Goal: Transaction & Acquisition: Book appointment/travel/reservation

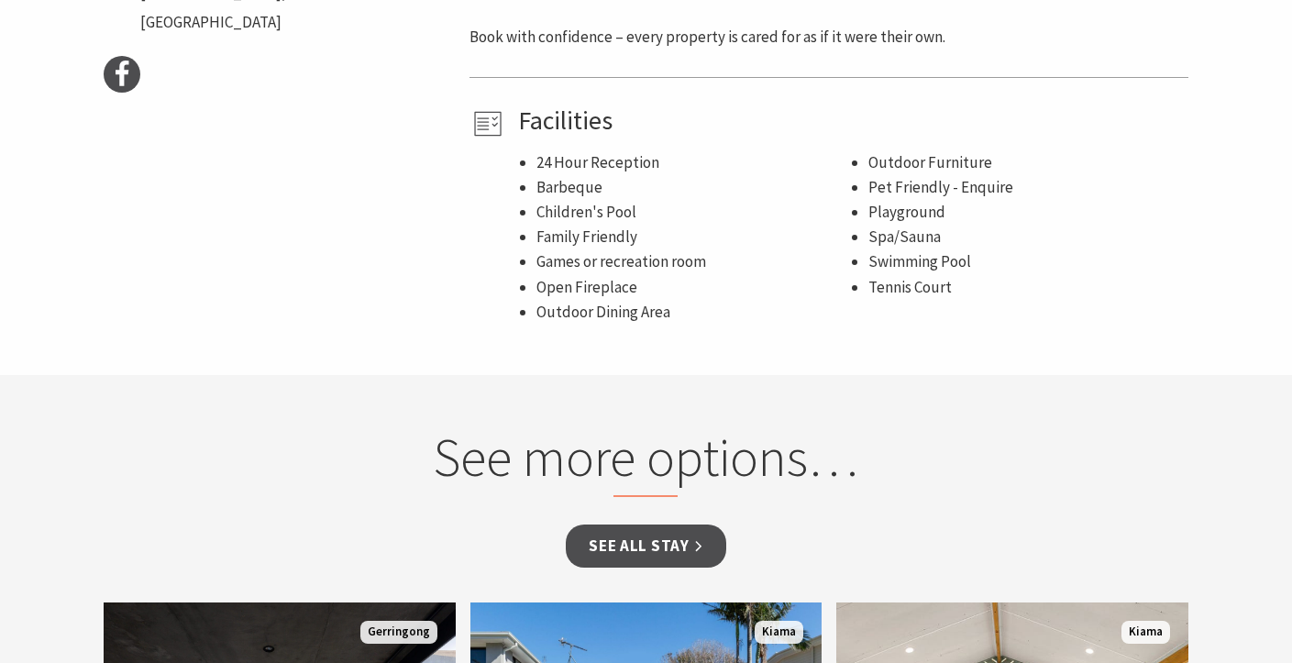
scroll to position [997, 0]
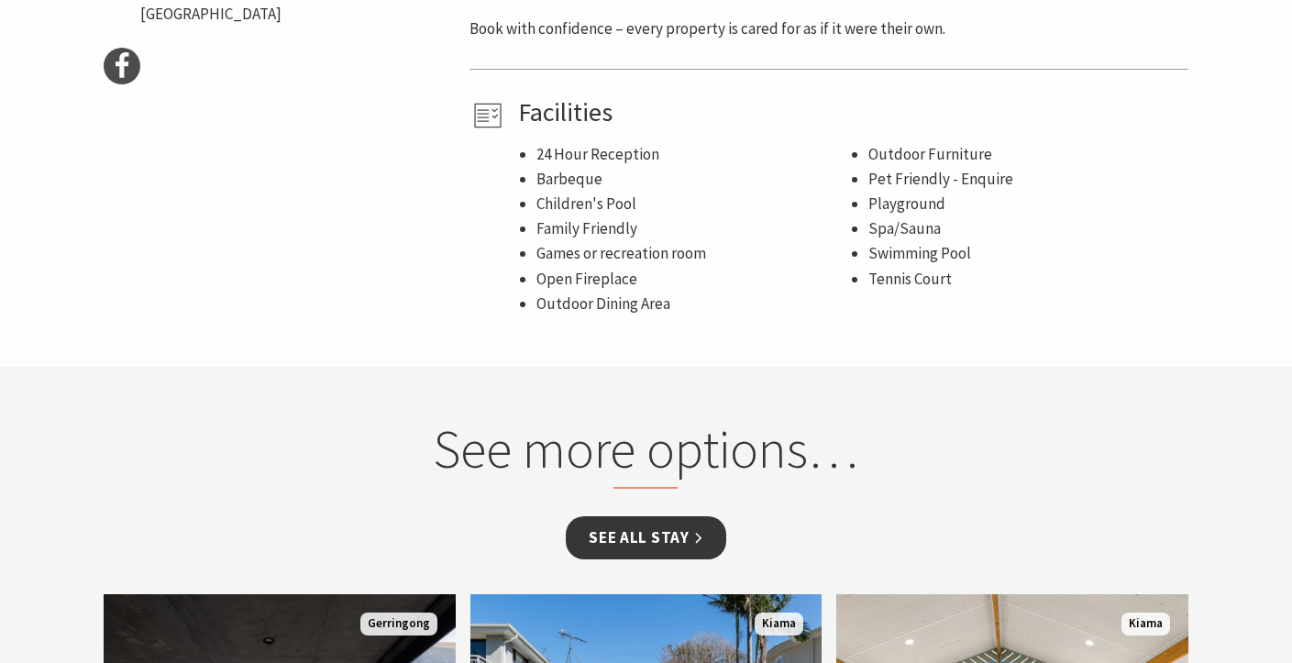
click at [609, 534] on link "See all Stay" at bounding box center [646, 537] width 160 height 43
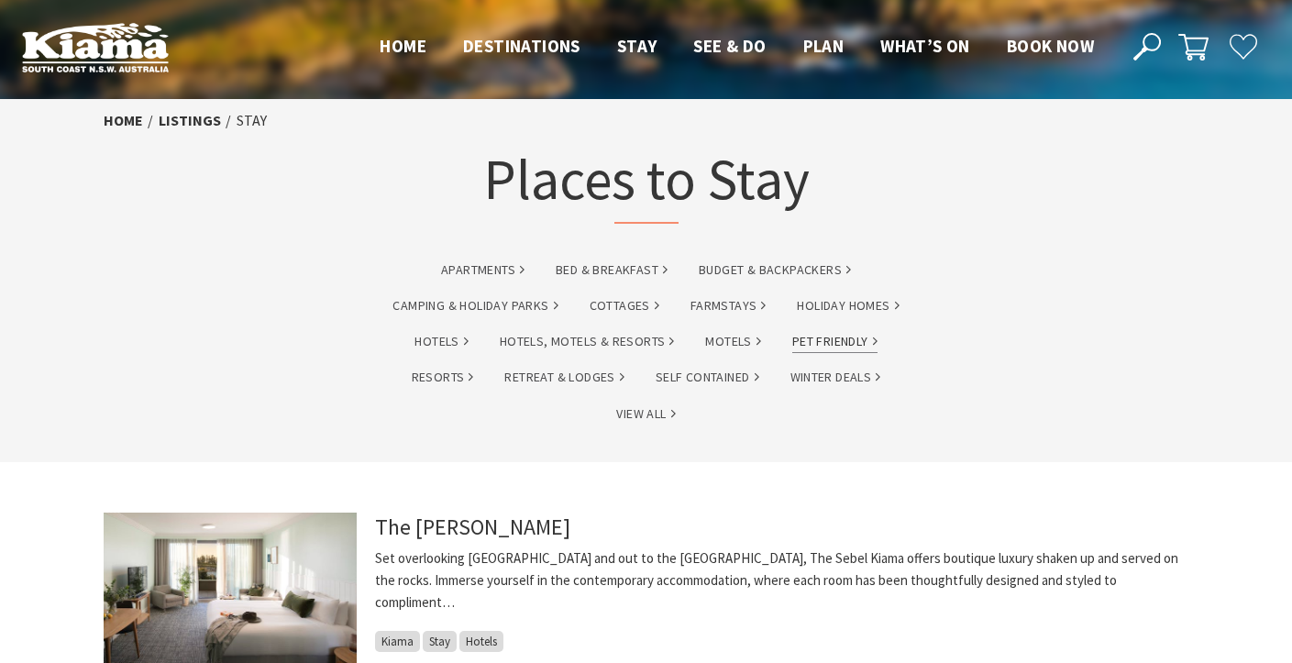
click at [846, 340] on link "Pet Friendly" at bounding box center [834, 341] width 85 height 21
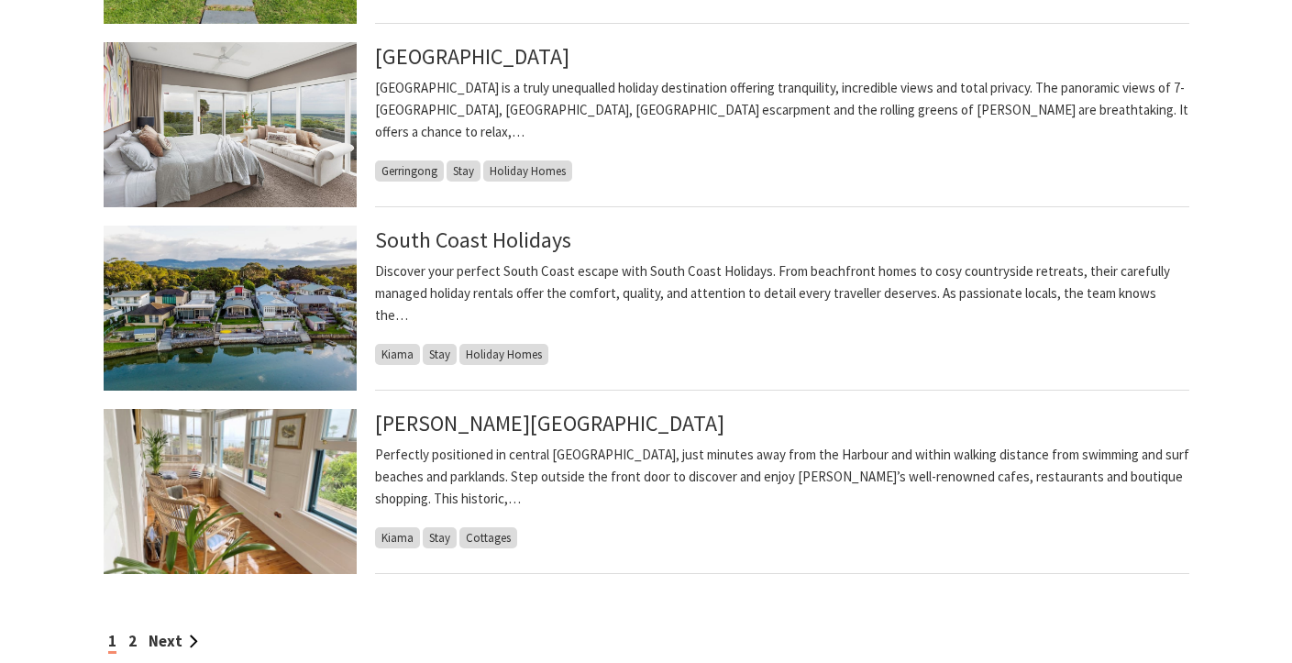
scroll to position [1434, 0]
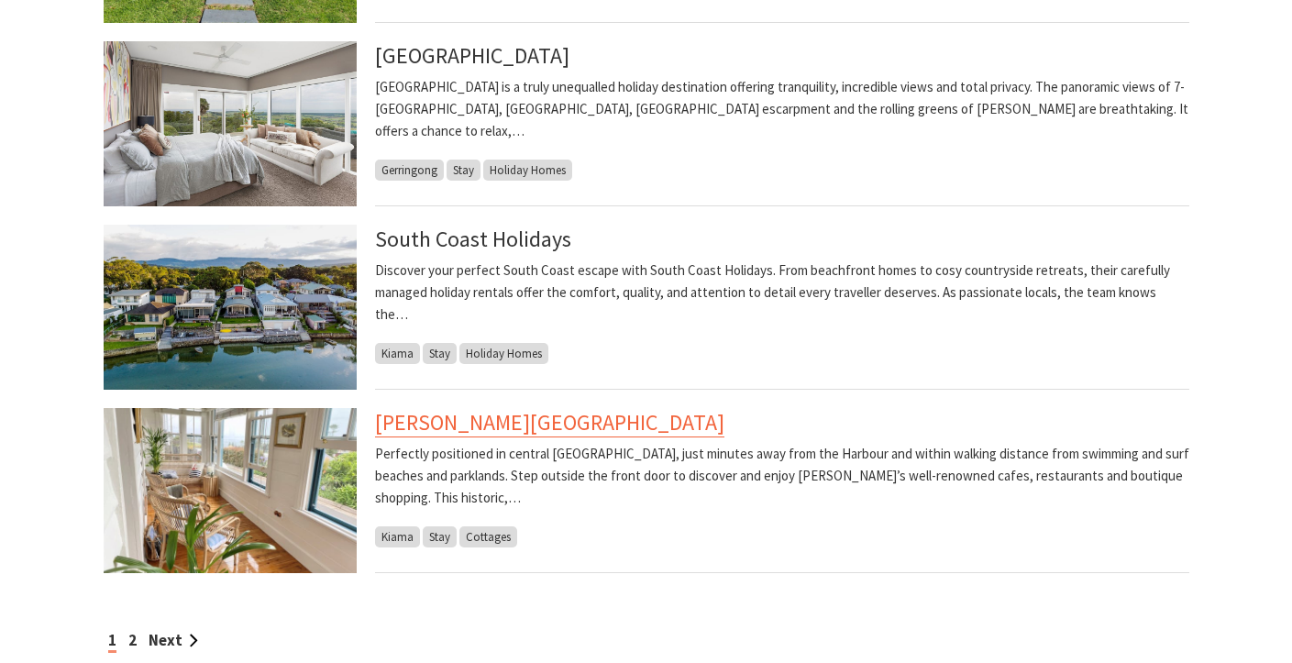
click at [486, 424] on link "Allwood Harbour Cottage" at bounding box center [549, 422] width 349 height 29
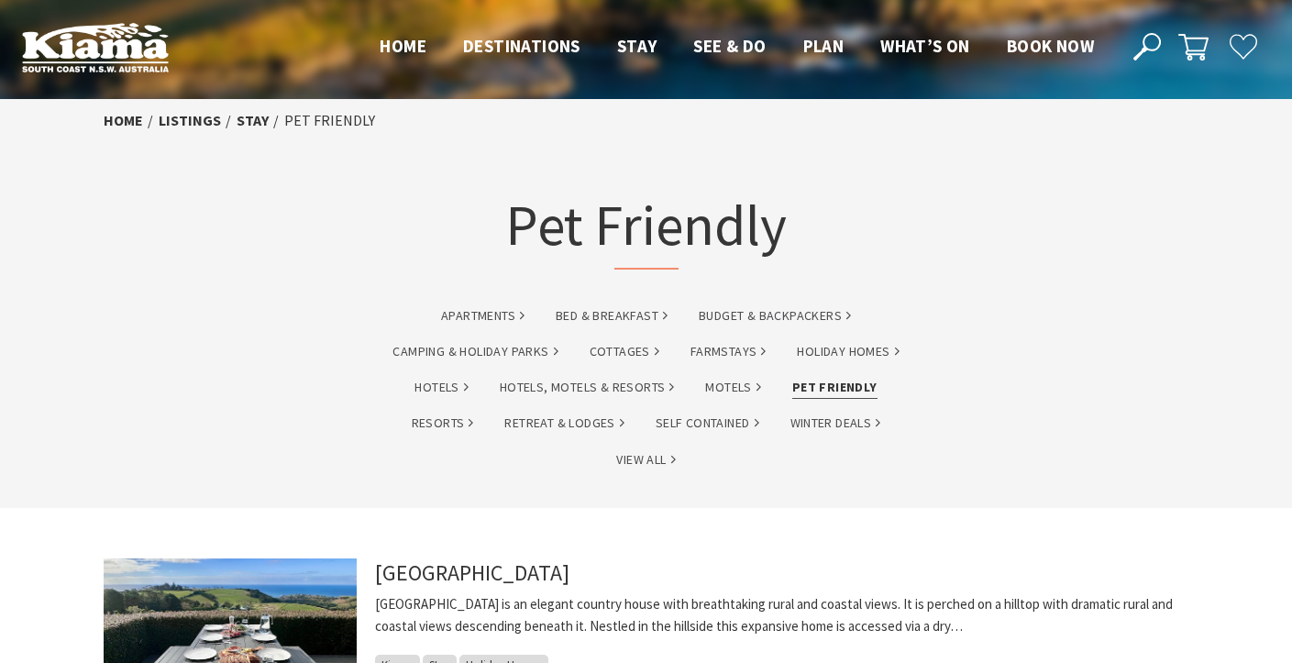
scroll to position [0, 0]
click at [1051, 42] on span "Book now" at bounding box center [1050, 46] width 87 height 22
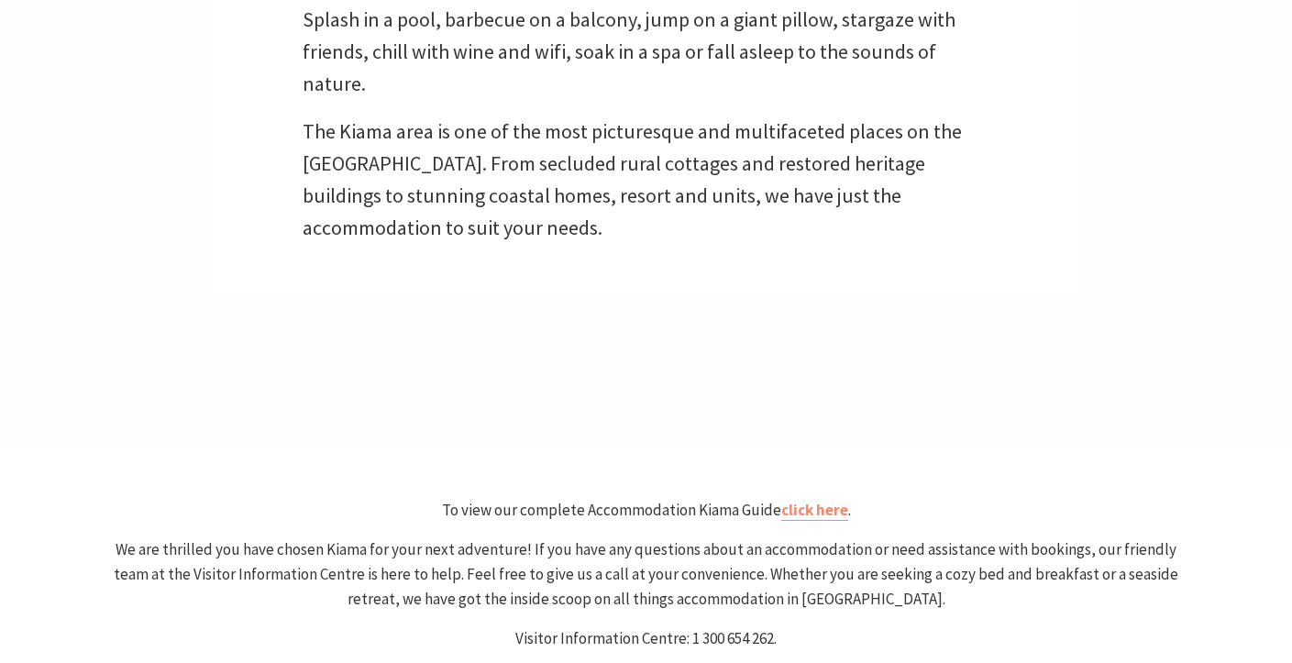
scroll to position [664, 0]
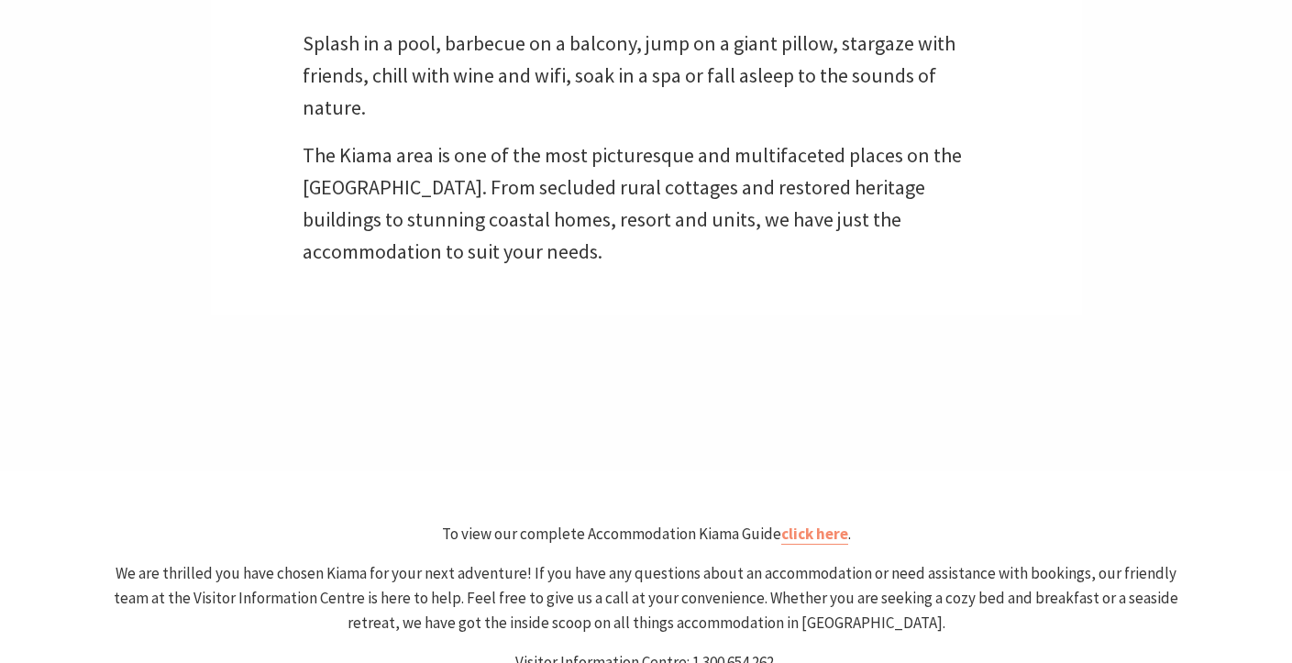
select select "3"
select select "2"
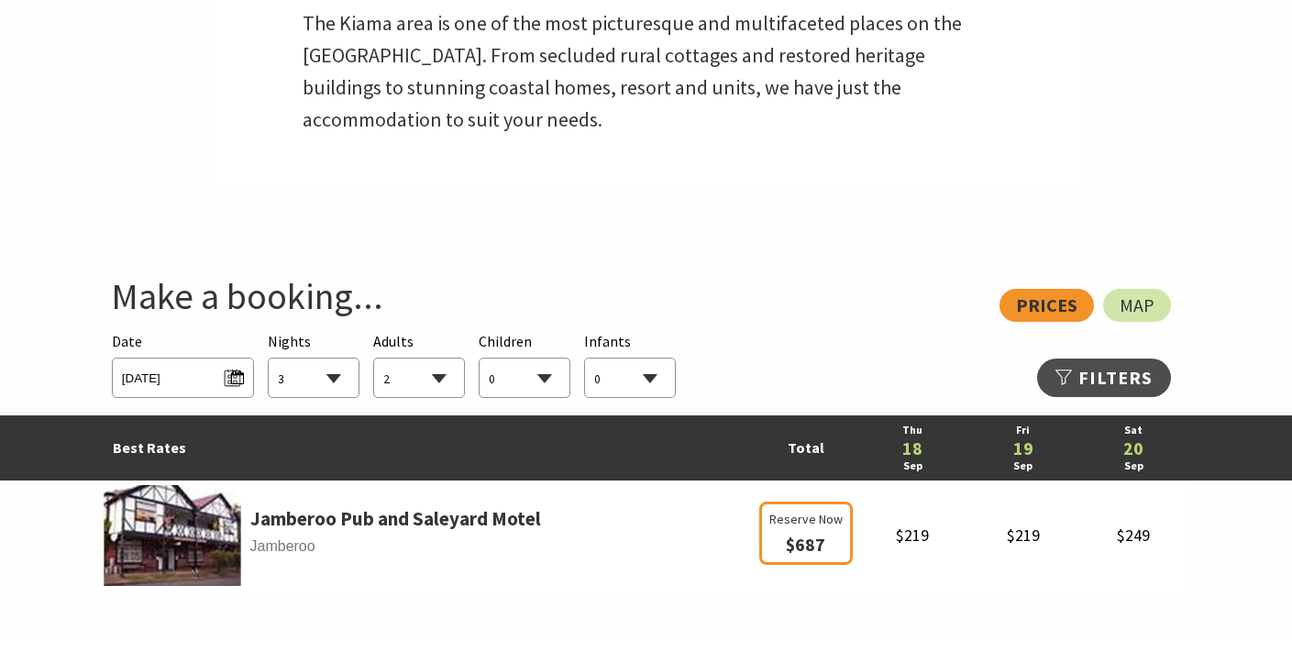
scroll to position [800, 0]
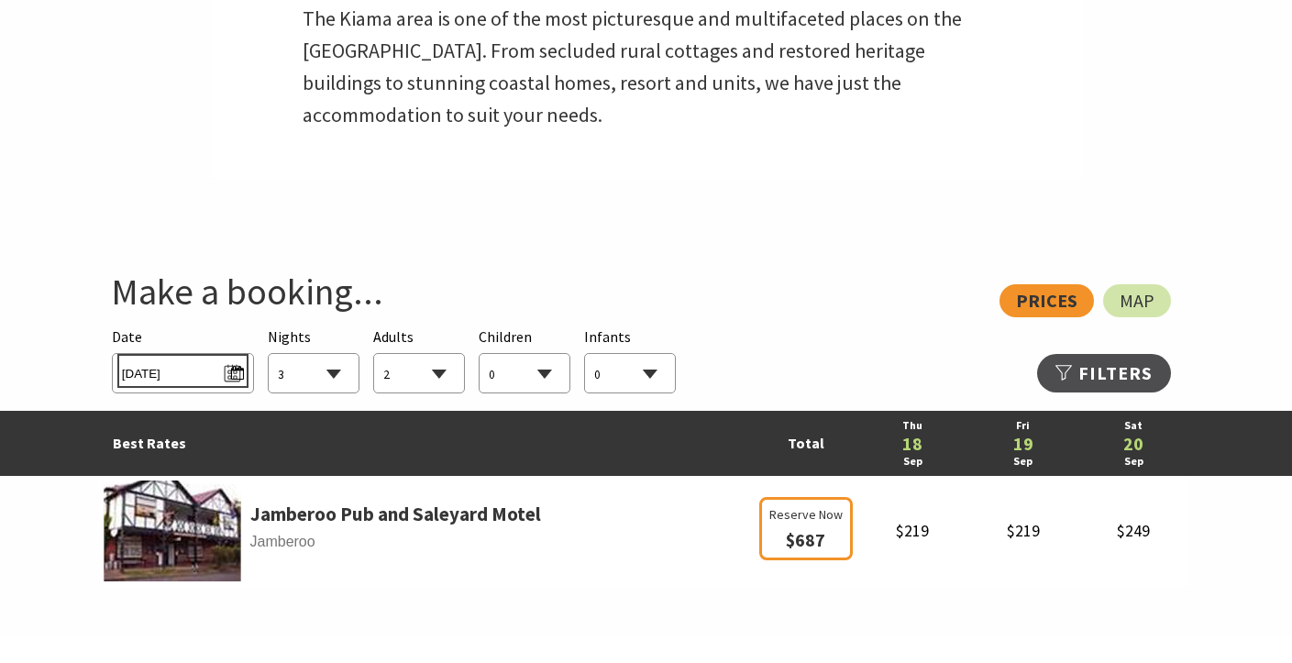
click at [238, 372] on span "[DATE]" at bounding box center [183, 370] width 122 height 25
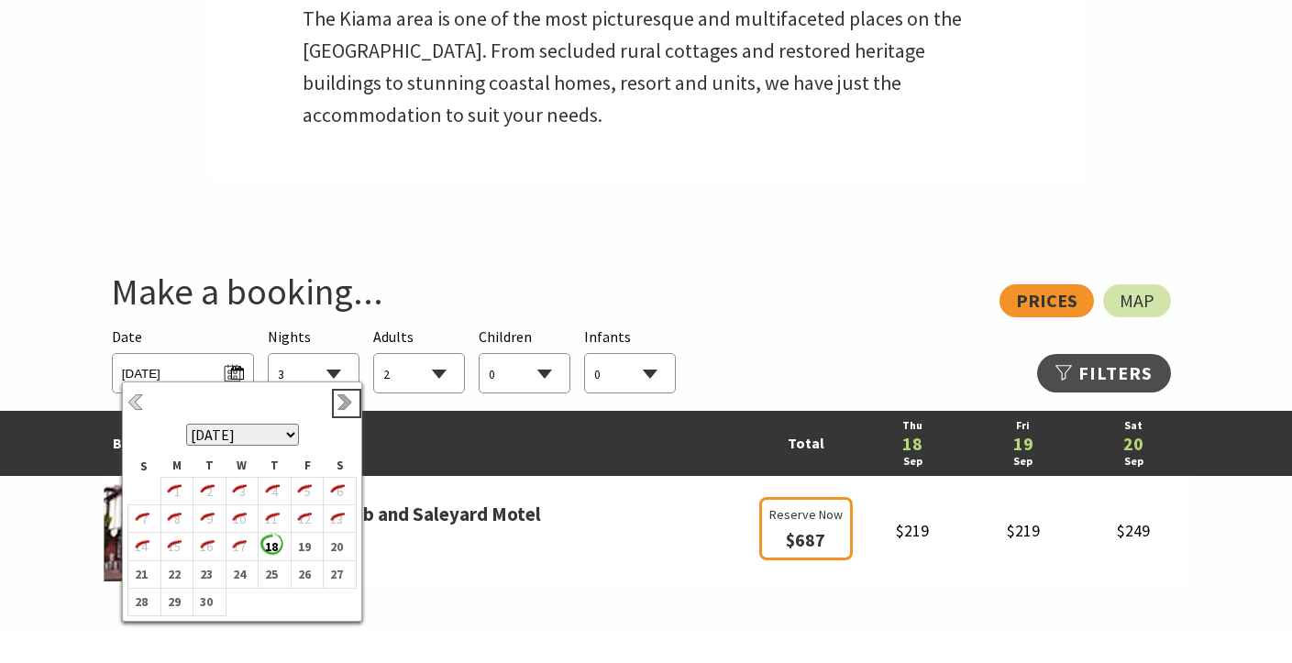
click at [340, 406] on link "Next" at bounding box center [346, 403] width 20 height 20
click at [141, 547] on b "12" at bounding box center [140, 547] width 24 height 24
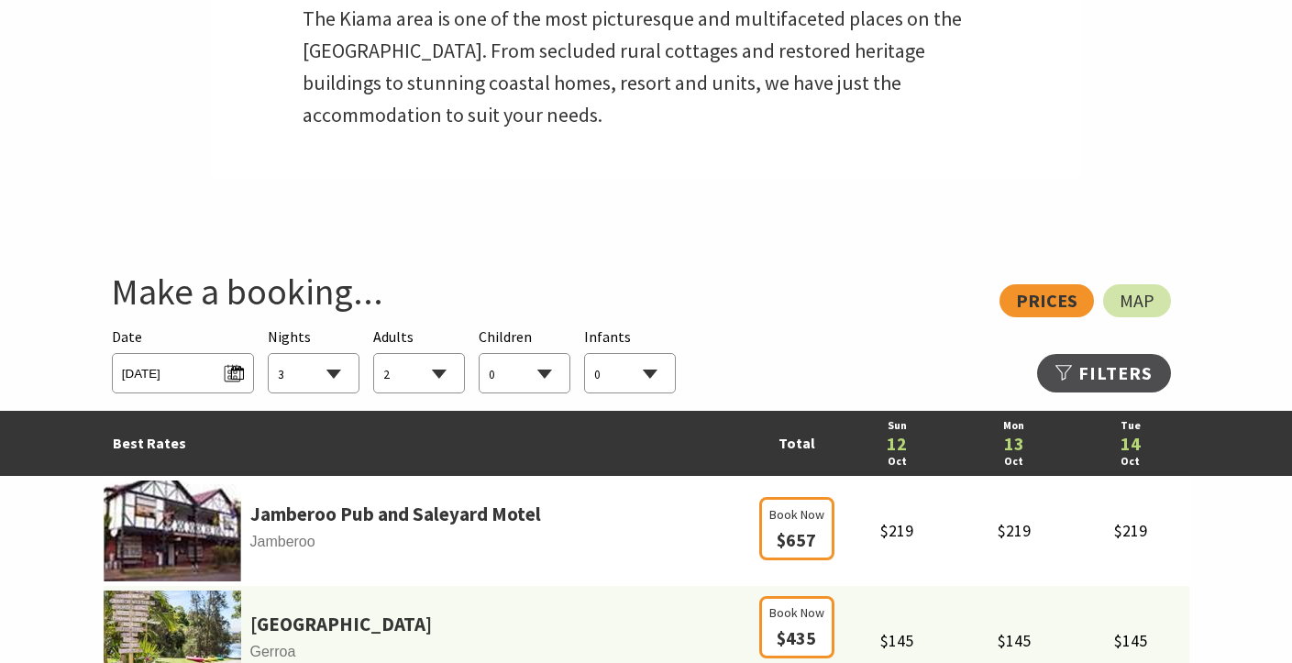
select select "2"
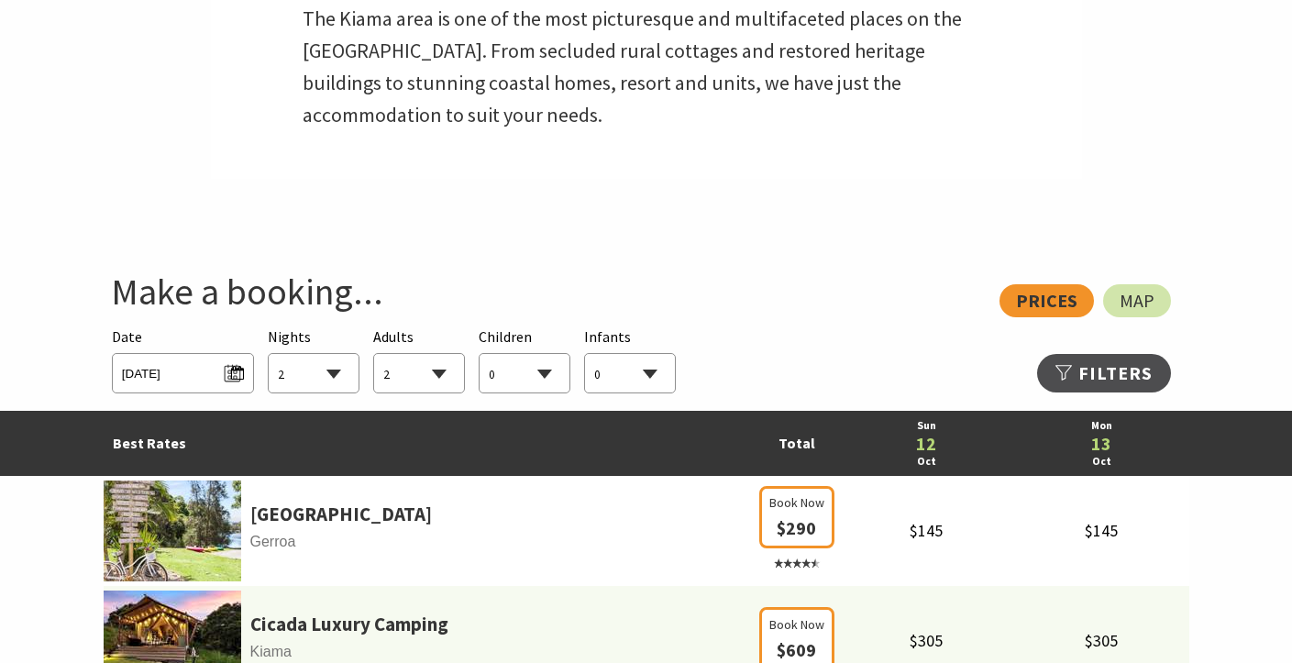
select select "1"
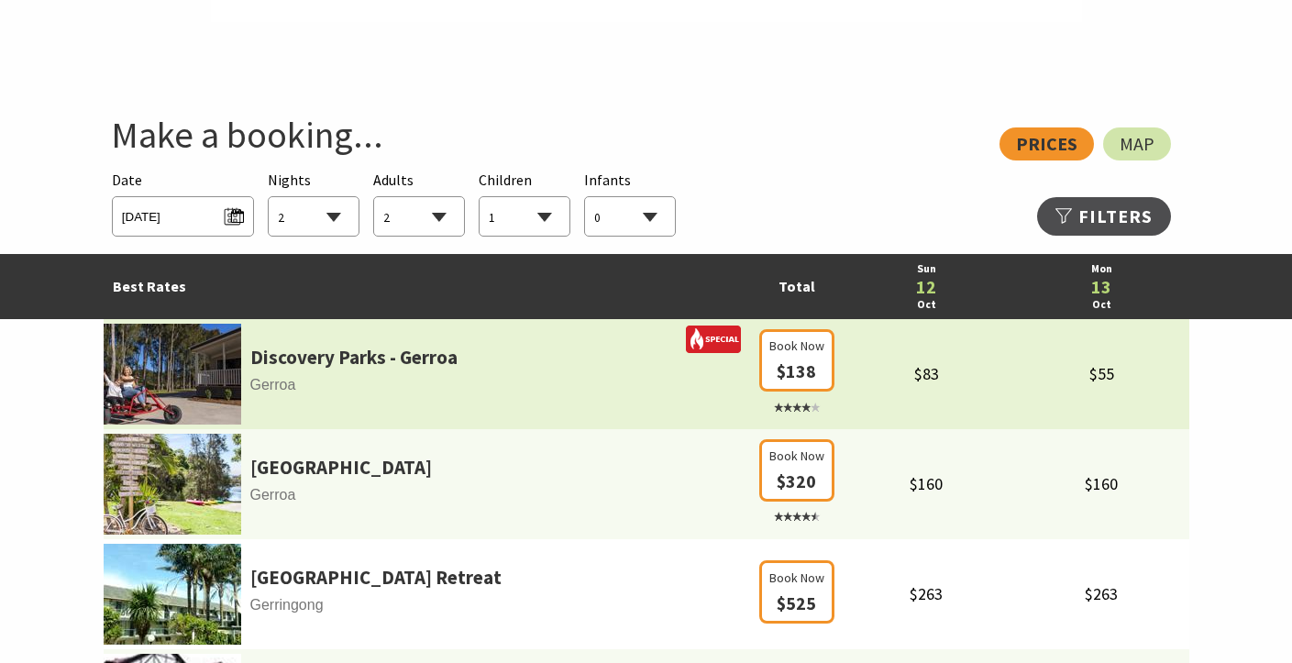
scroll to position [959, 0]
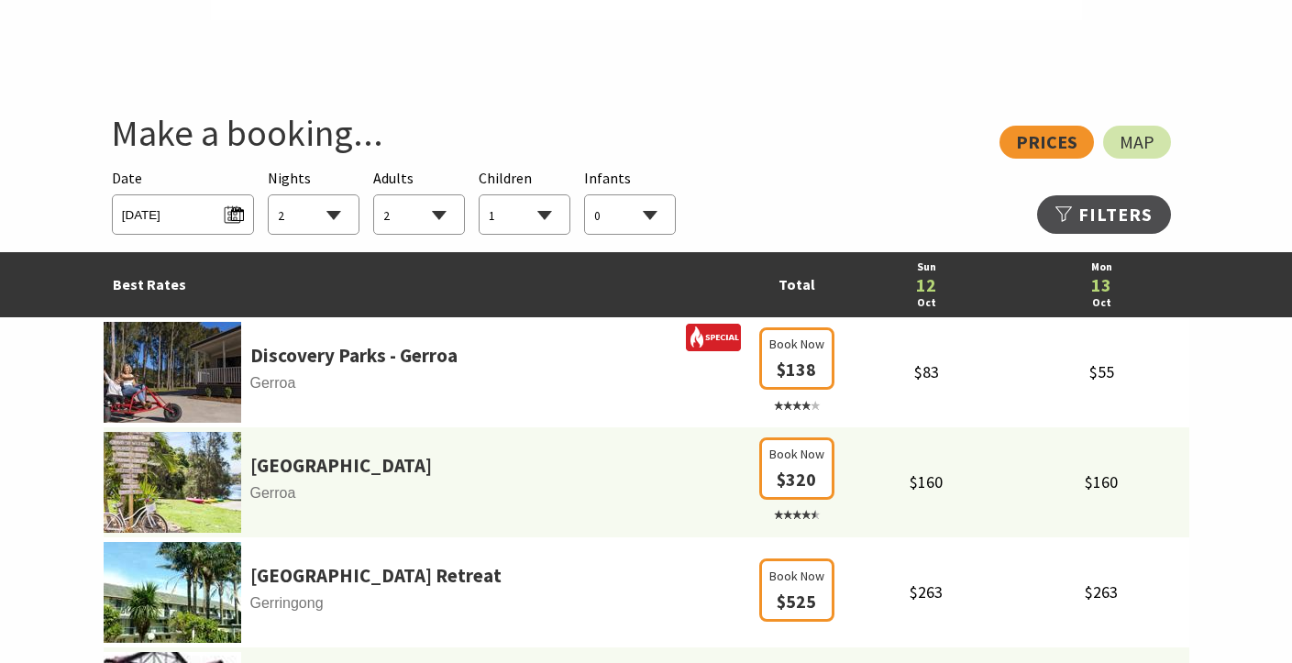
select select "2"
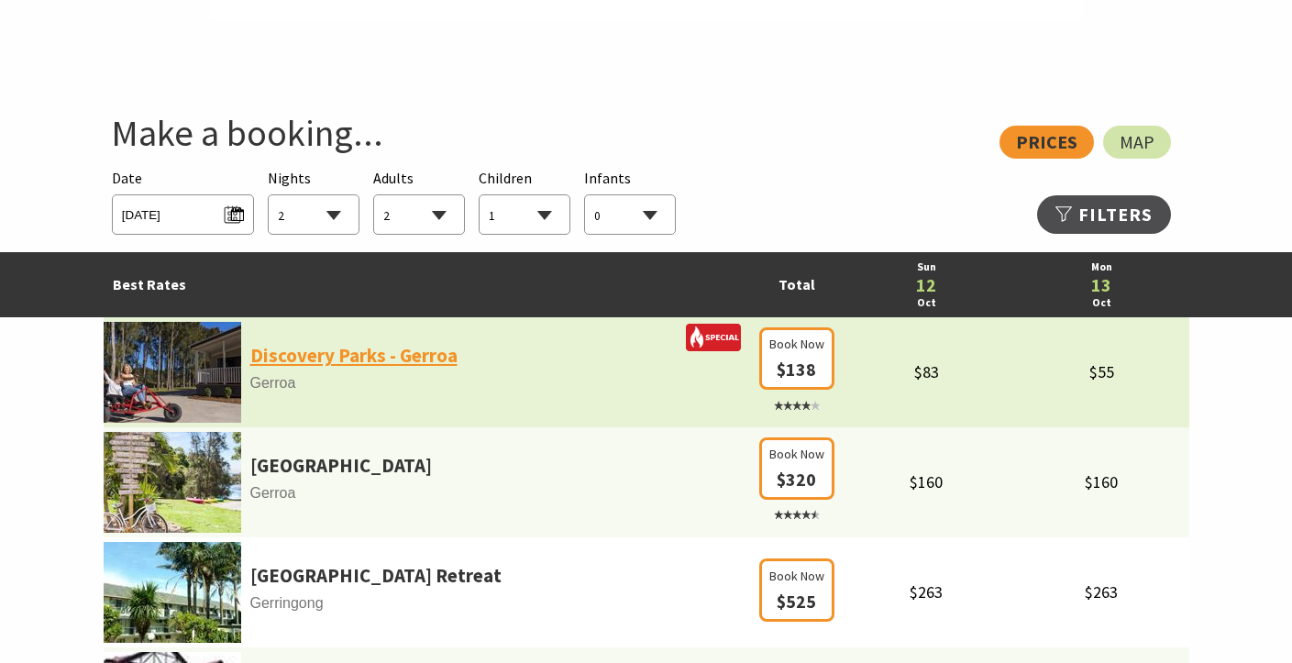
click at [441, 354] on link "Discovery Parks - Gerroa" at bounding box center [353, 355] width 207 height 31
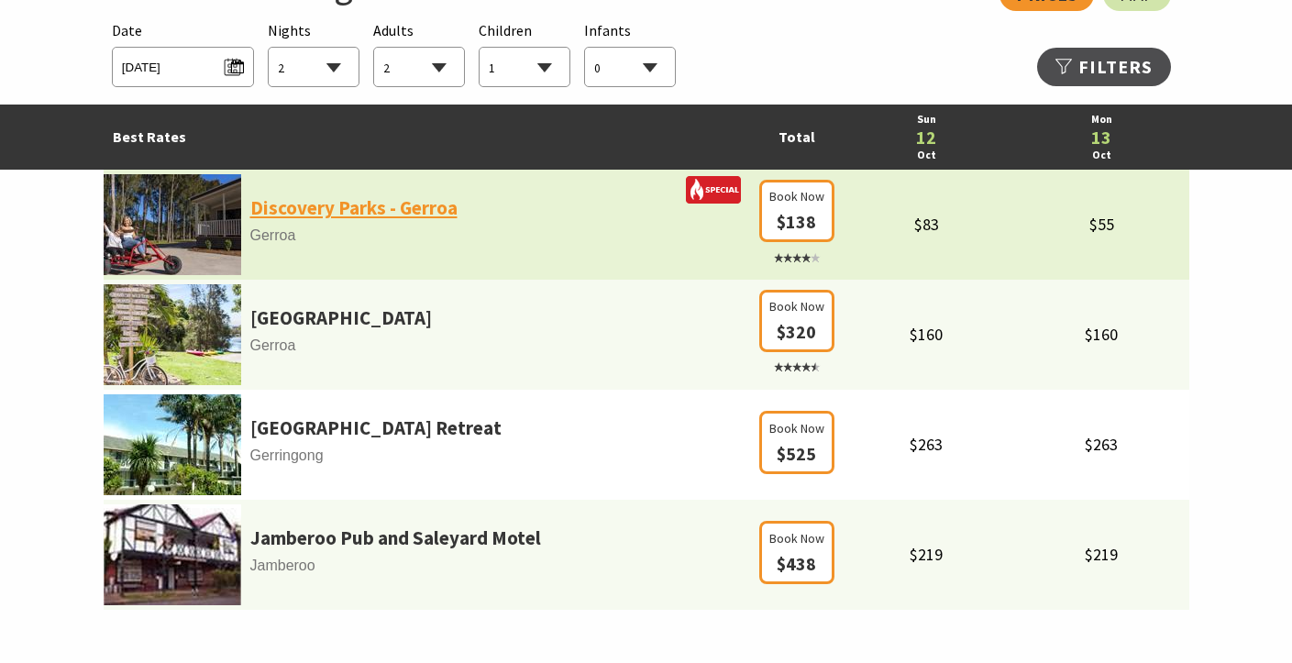
scroll to position [1112, 0]
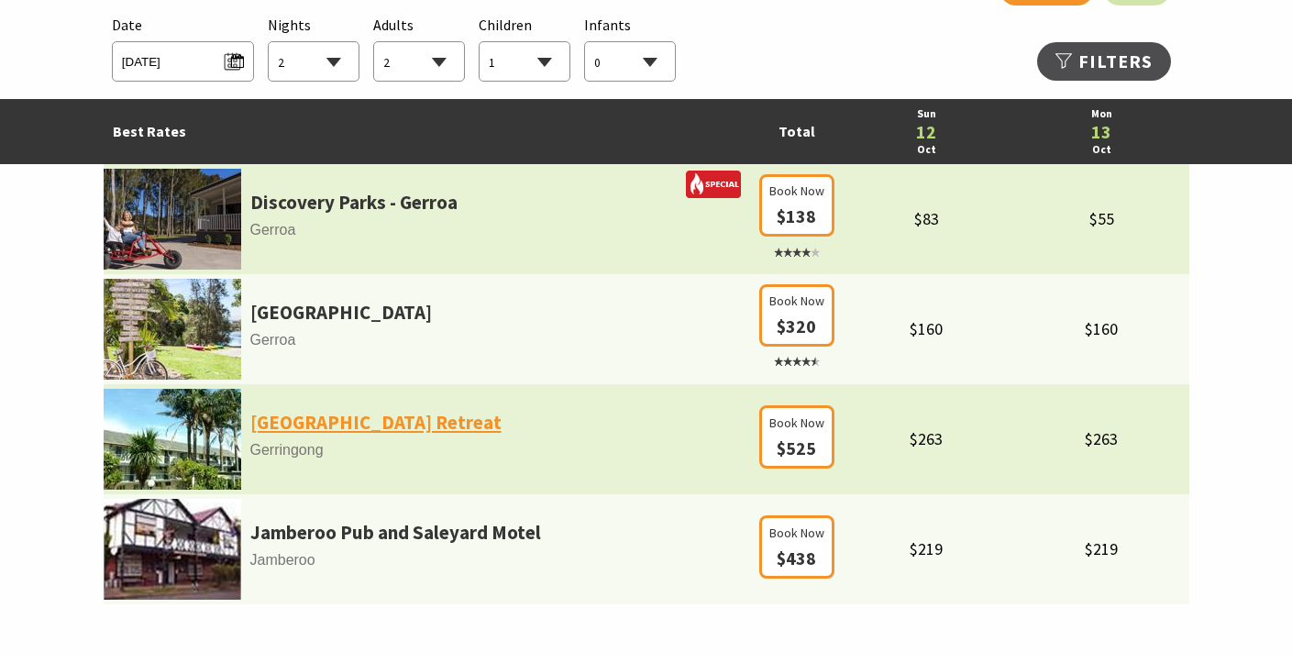
click at [335, 426] on link "Park Ridge Retreat" at bounding box center [375, 422] width 251 height 31
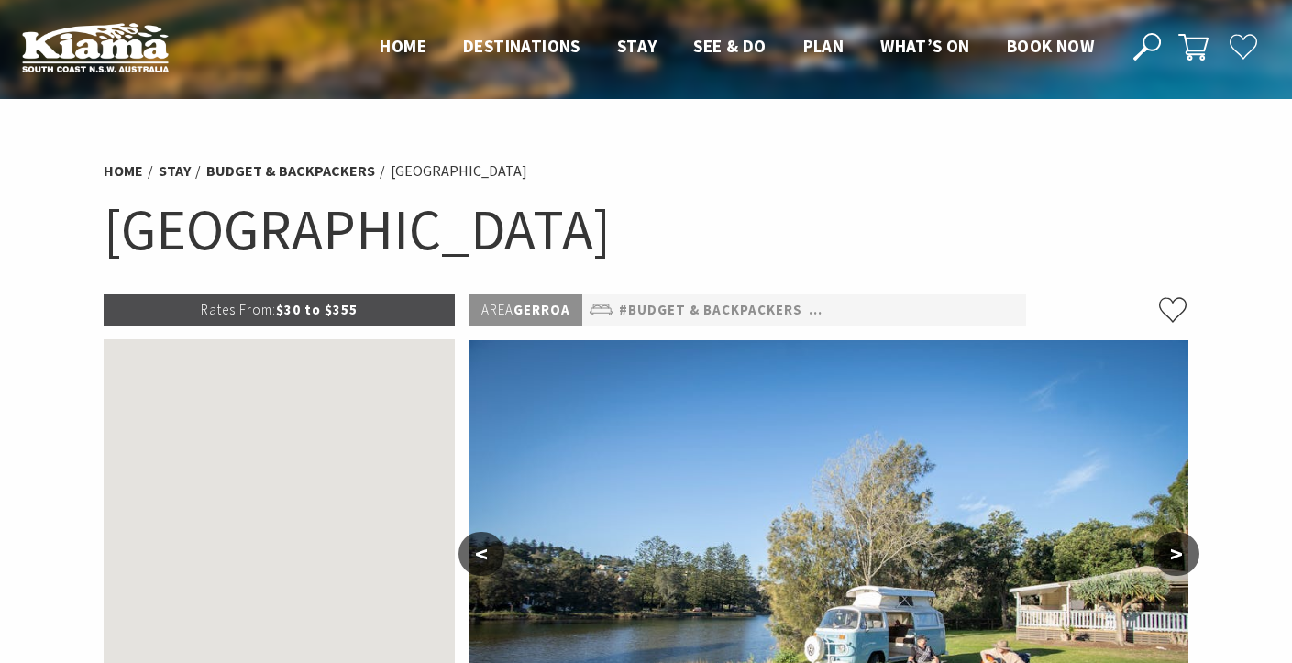
select select "2"
select select "1"
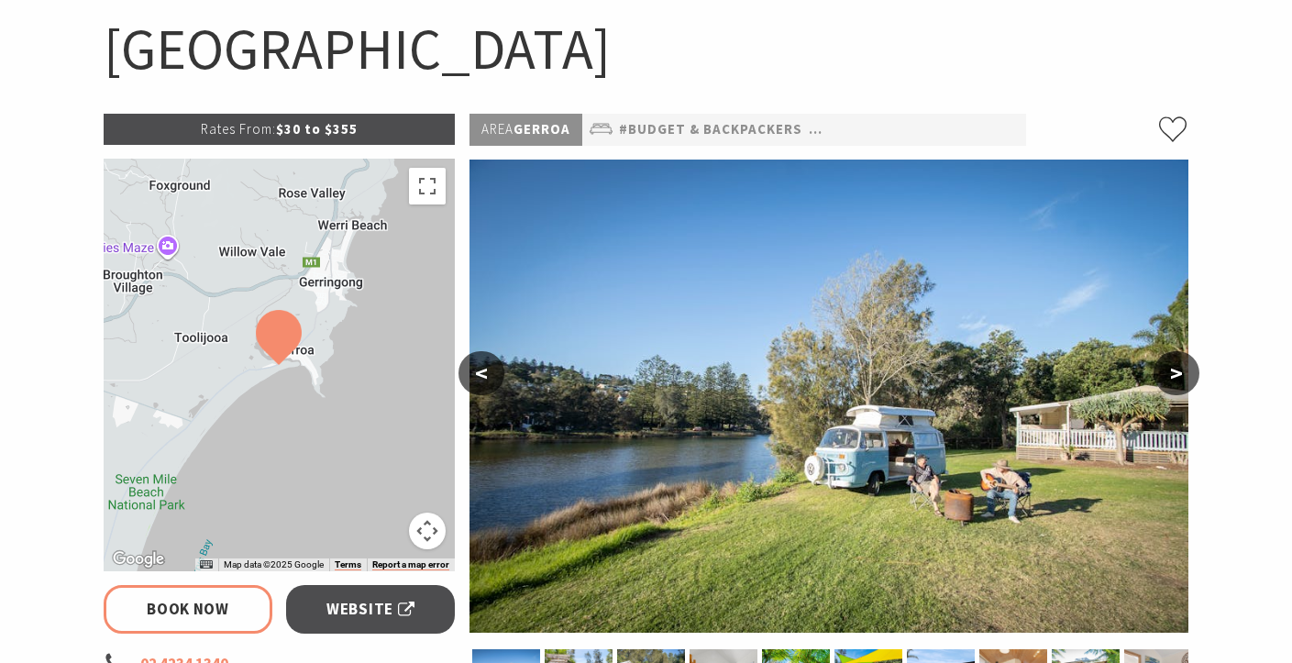
scroll to position [182, 0]
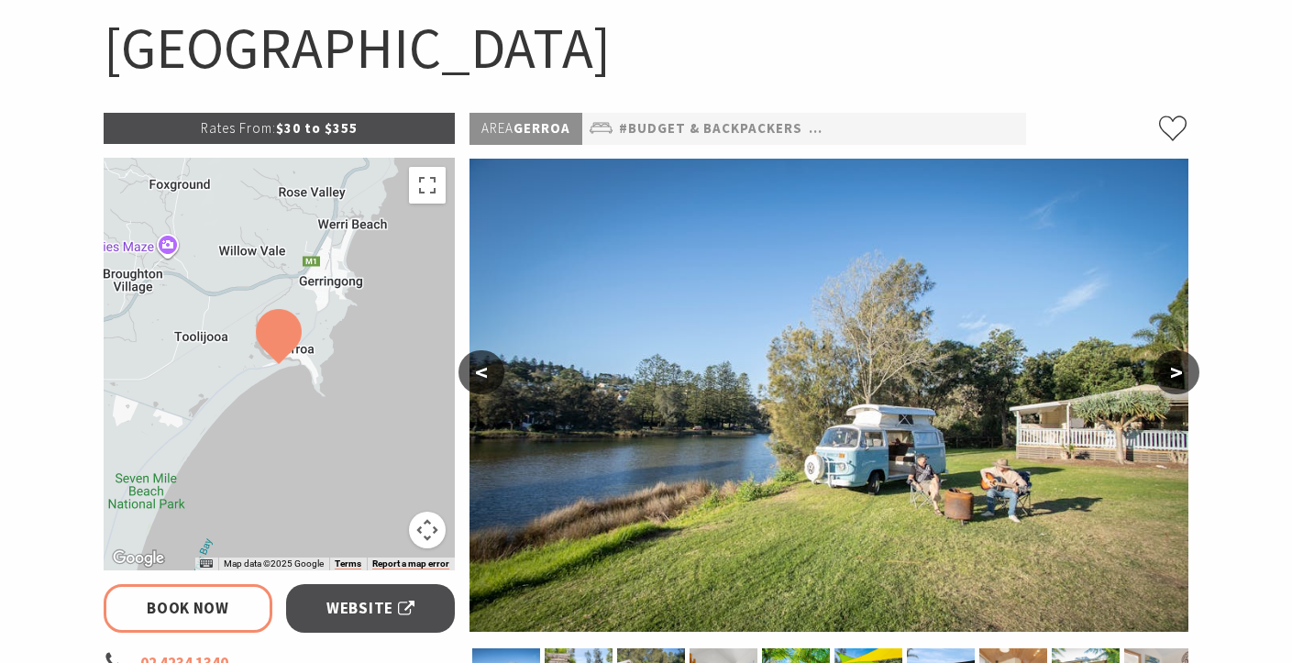
click at [1183, 364] on button ">" at bounding box center [1176, 372] width 46 height 44
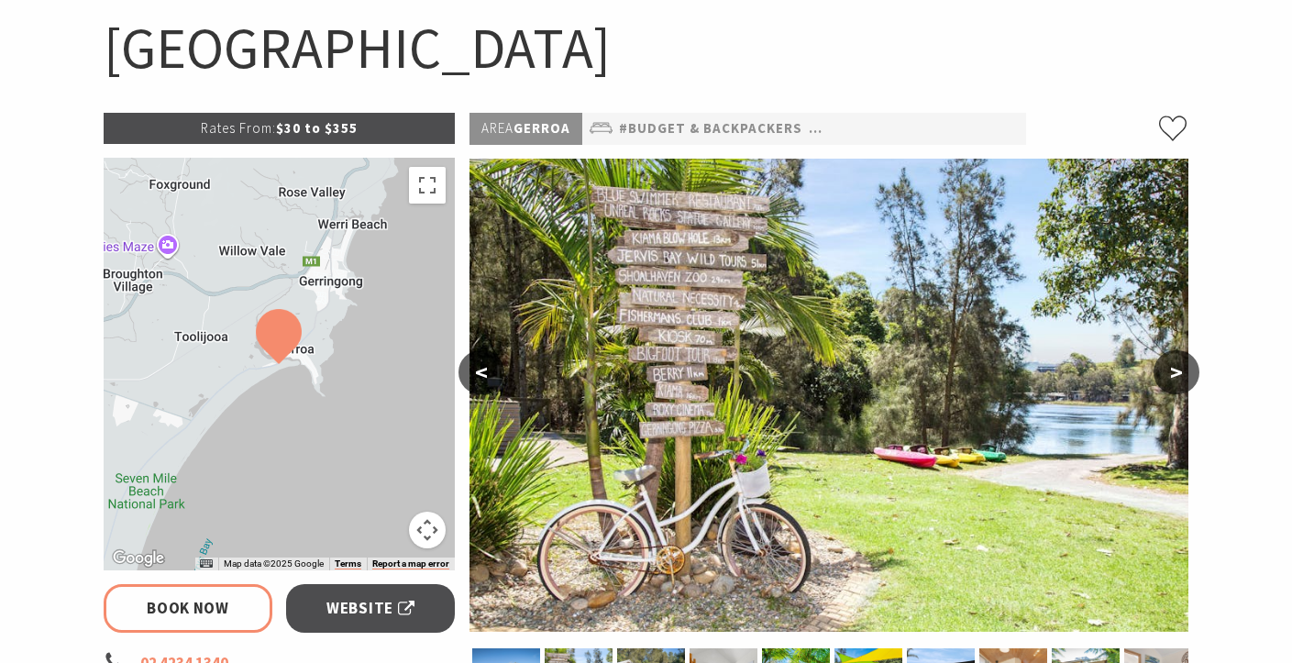
click at [1183, 364] on button ">" at bounding box center [1176, 372] width 46 height 44
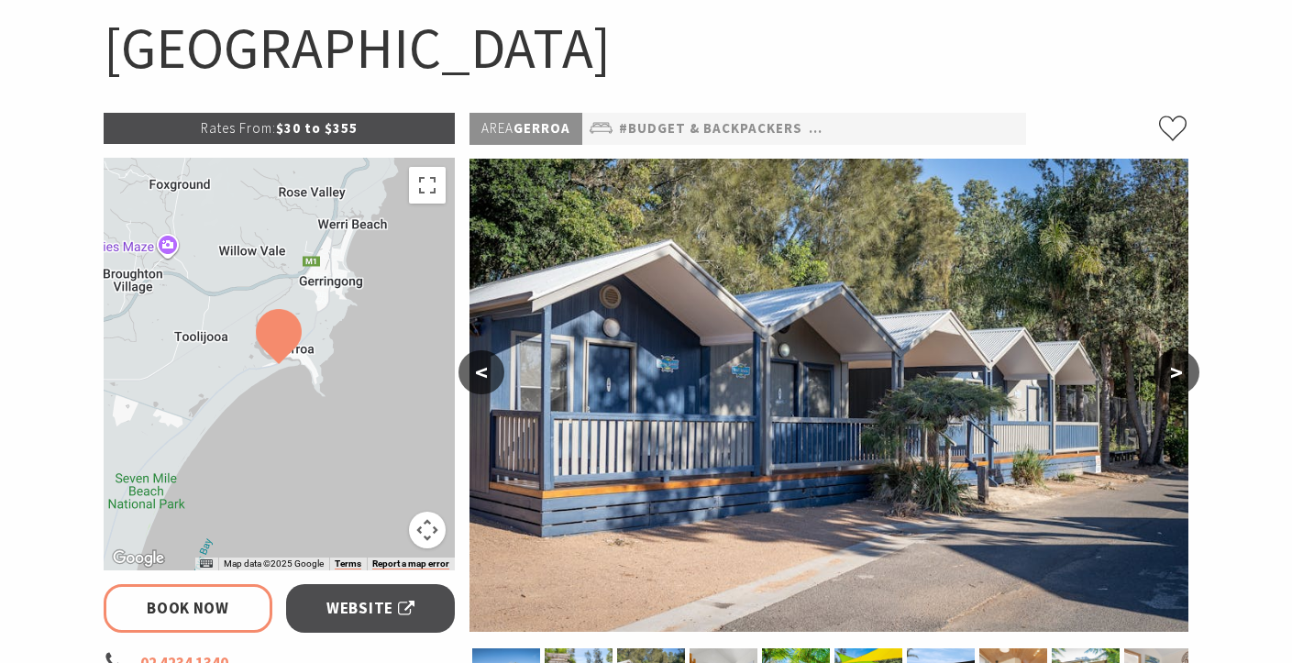
click at [1183, 364] on button ">" at bounding box center [1176, 372] width 46 height 44
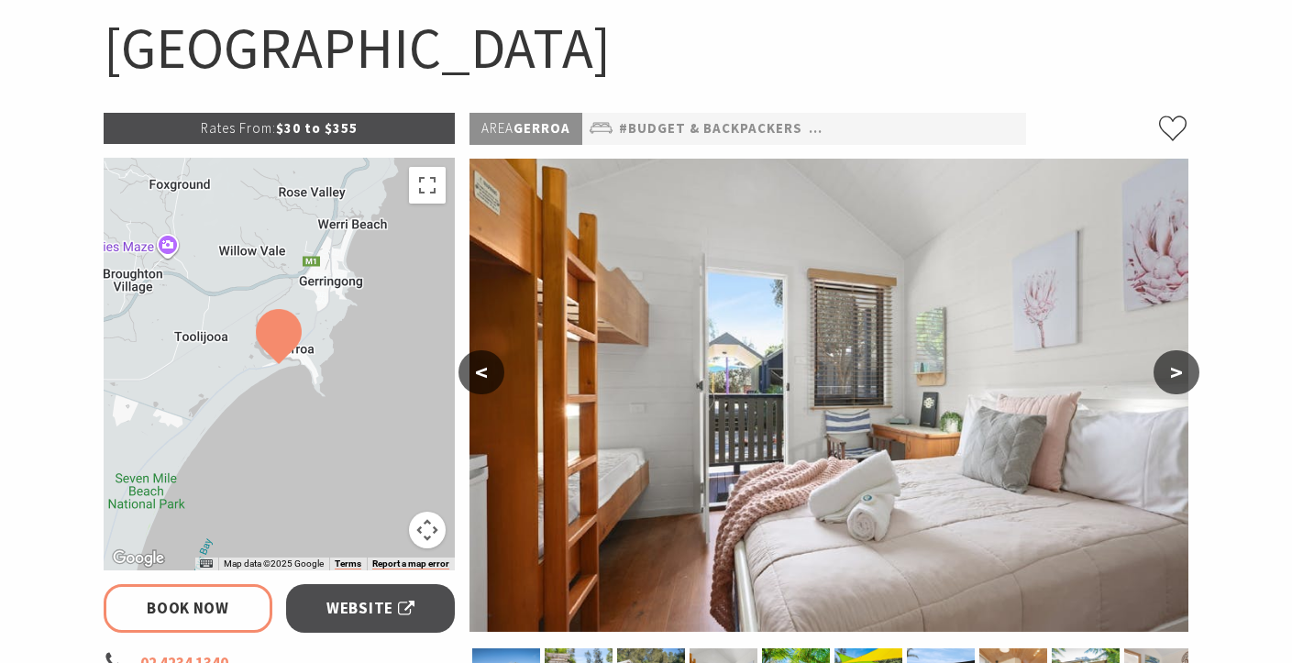
click at [1183, 364] on button ">" at bounding box center [1176, 372] width 46 height 44
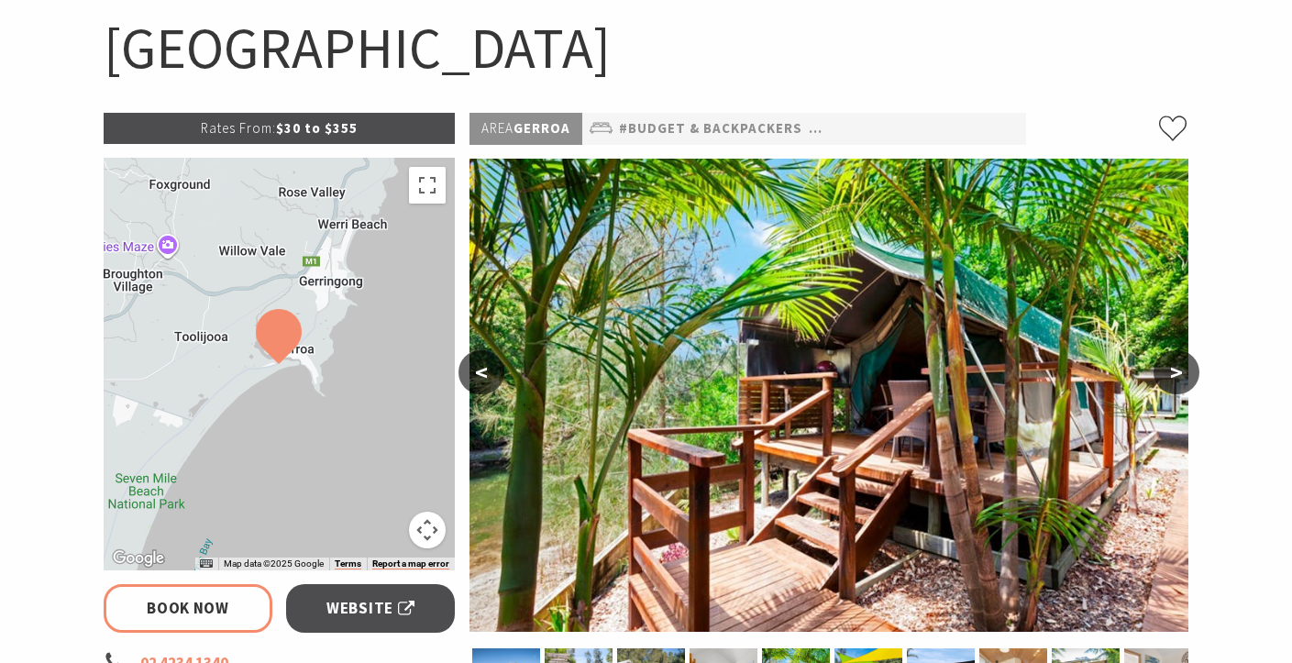
click at [1183, 364] on button ">" at bounding box center [1176, 372] width 46 height 44
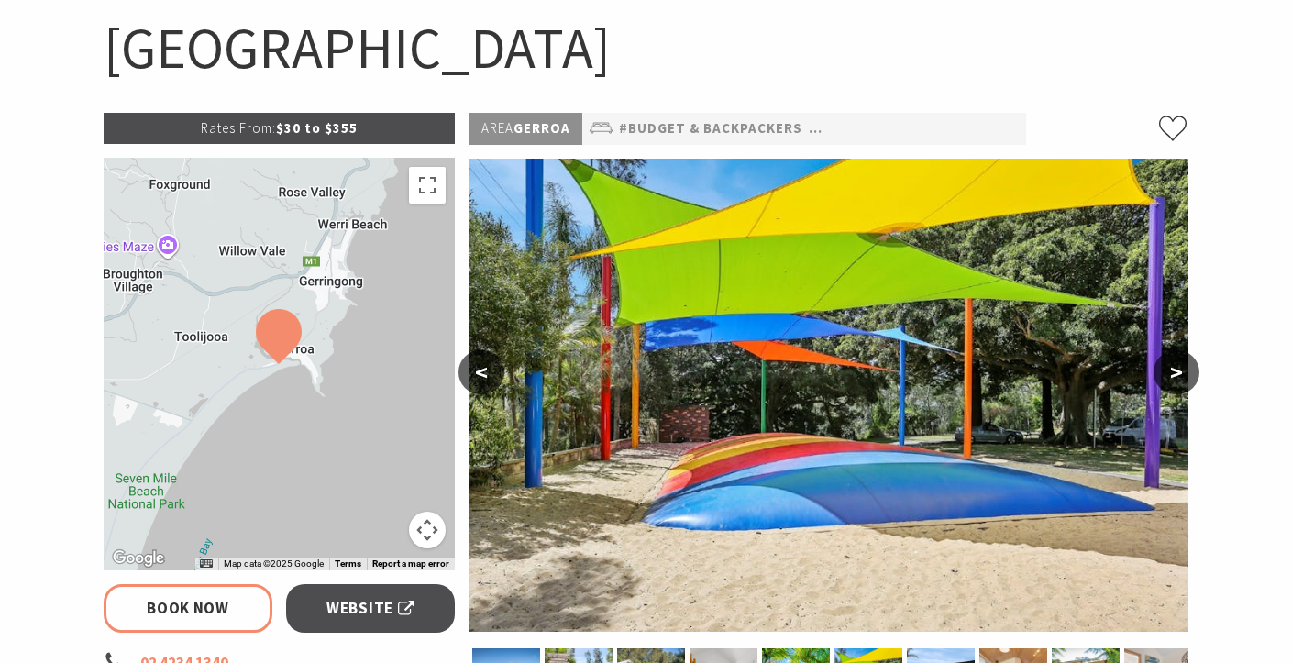
click at [1183, 364] on button ">" at bounding box center [1176, 372] width 46 height 44
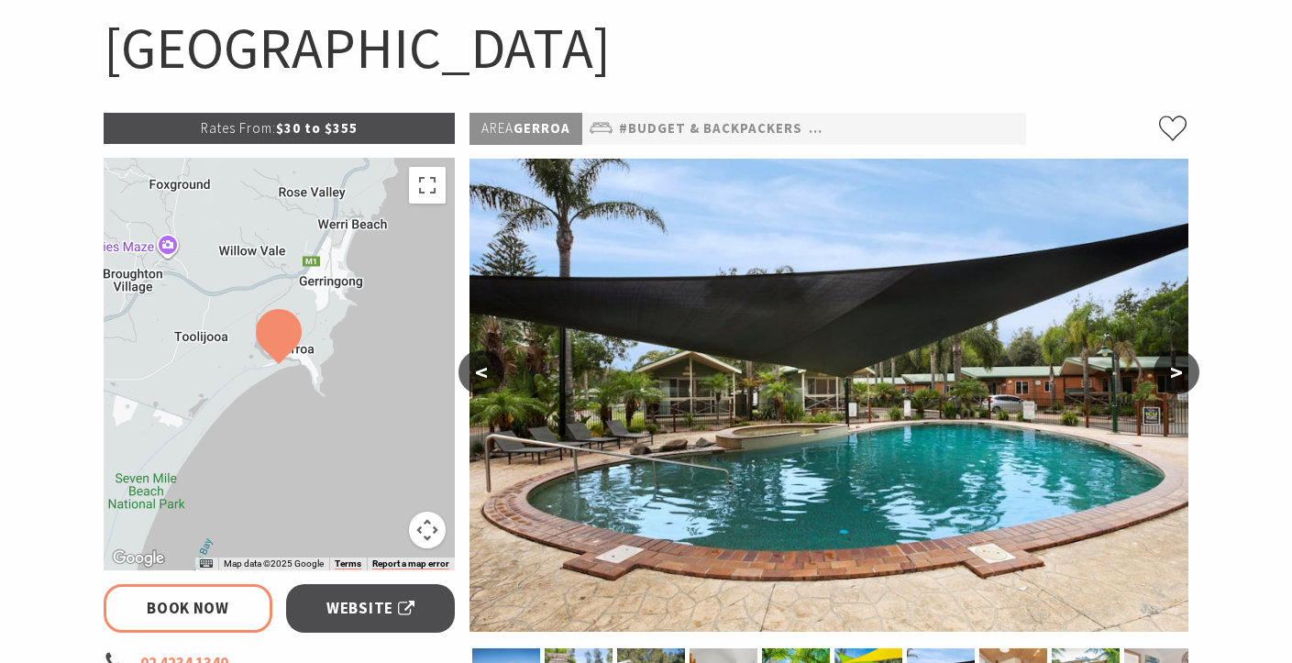
click at [1183, 364] on button ">" at bounding box center [1176, 372] width 46 height 44
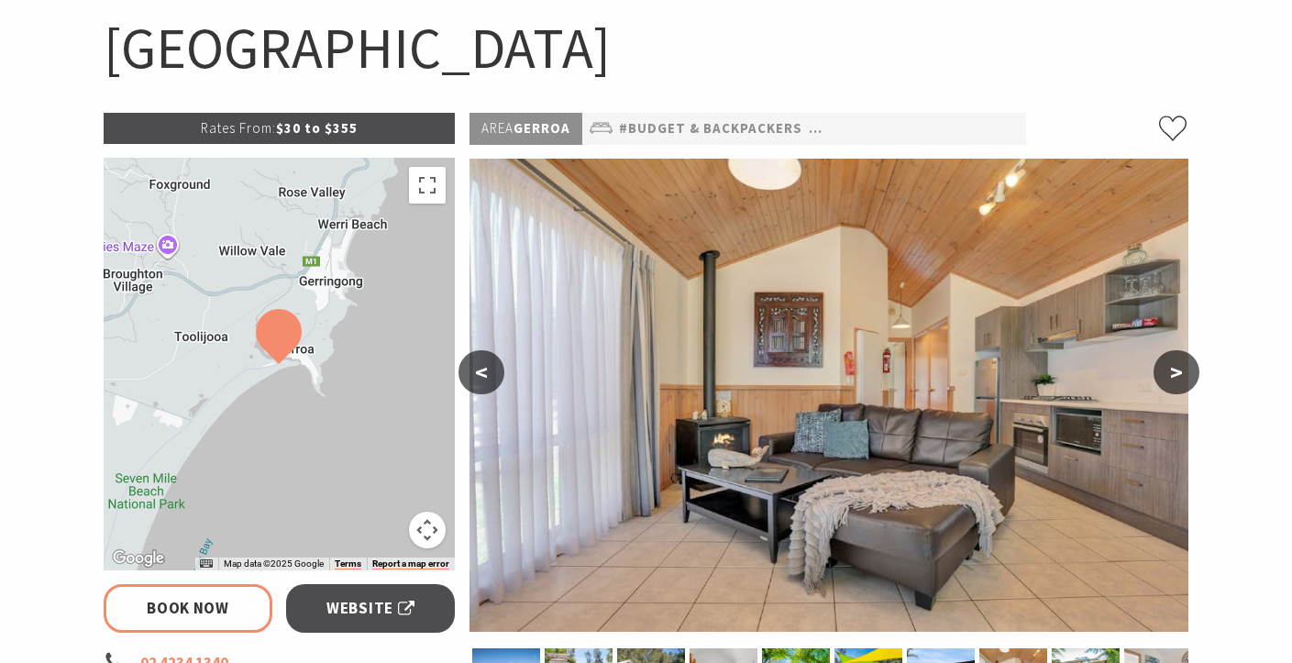
click at [1183, 364] on button ">" at bounding box center [1176, 372] width 46 height 44
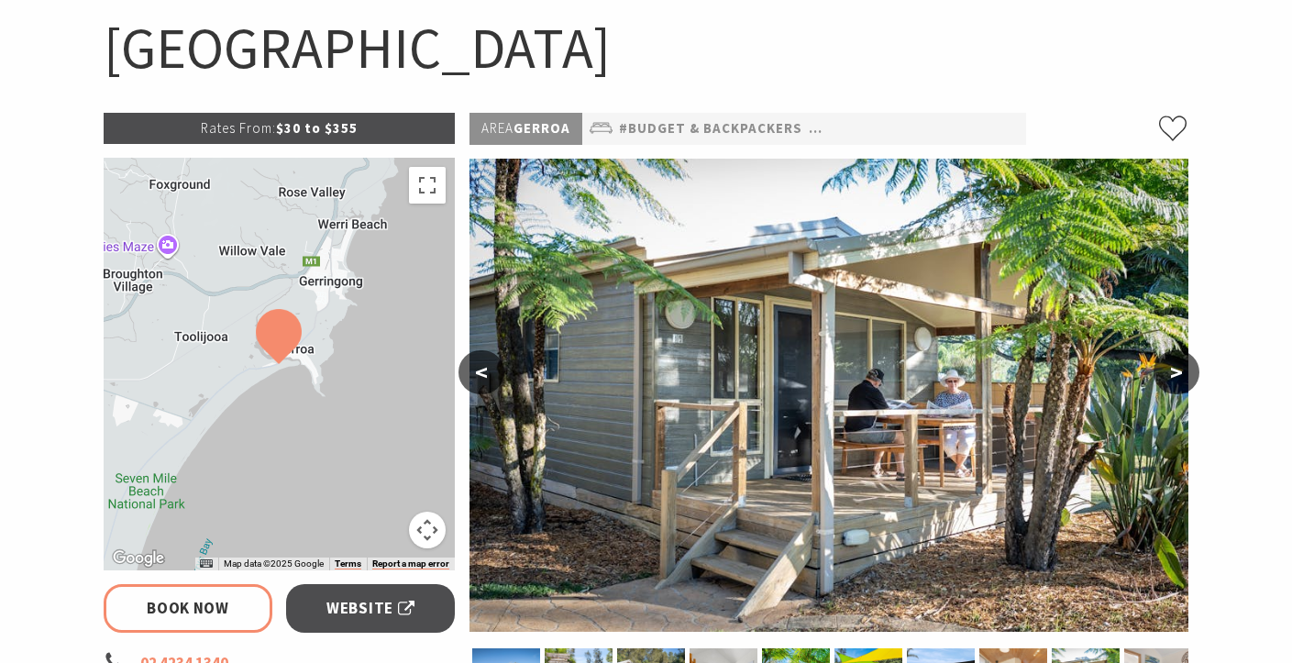
click at [1183, 364] on button ">" at bounding box center [1176, 372] width 46 height 44
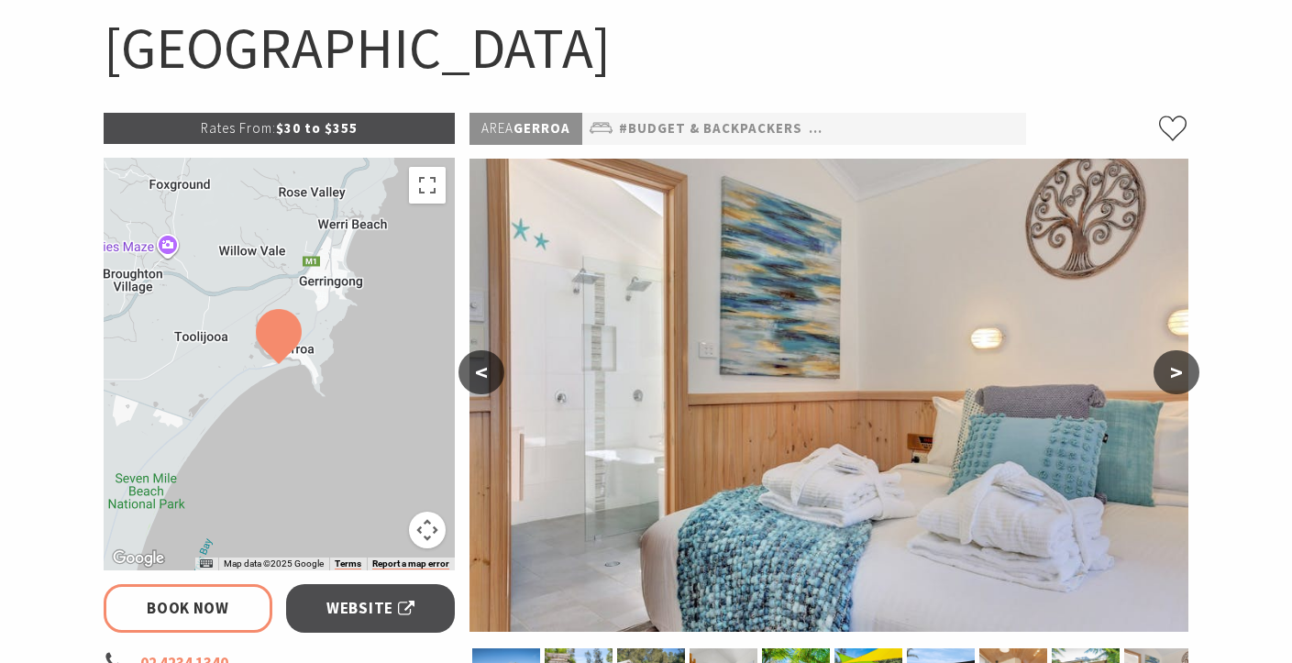
click at [1183, 364] on button ">" at bounding box center [1176, 372] width 46 height 44
click at [1183, 371] on button ">" at bounding box center [1176, 372] width 46 height 44
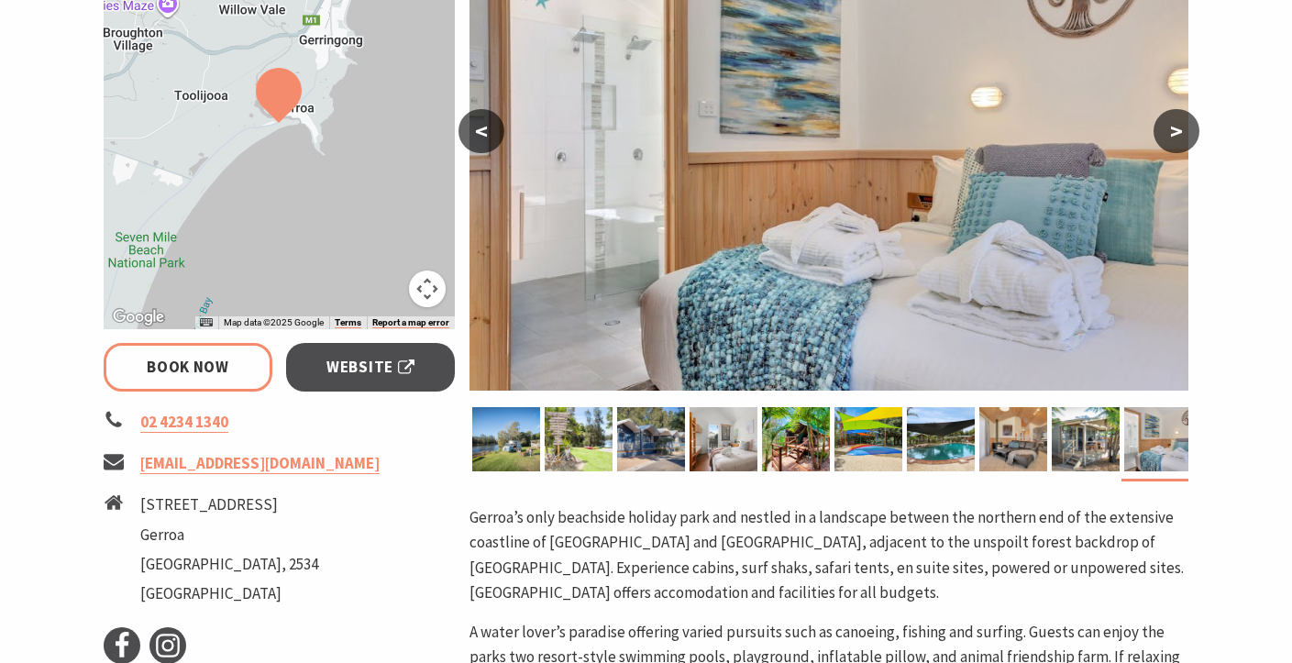
scroll to position [423, 0]
click at [1181, 140] on button ">" at bounding box center [1176, 131] width 46 height 44
click at [1180, 135] on button ">" at bounding box center [1176, 131] width 46 height 44
click at [1179, 136] on button ">" at bounding box center [1176, 131] width 46 height 44
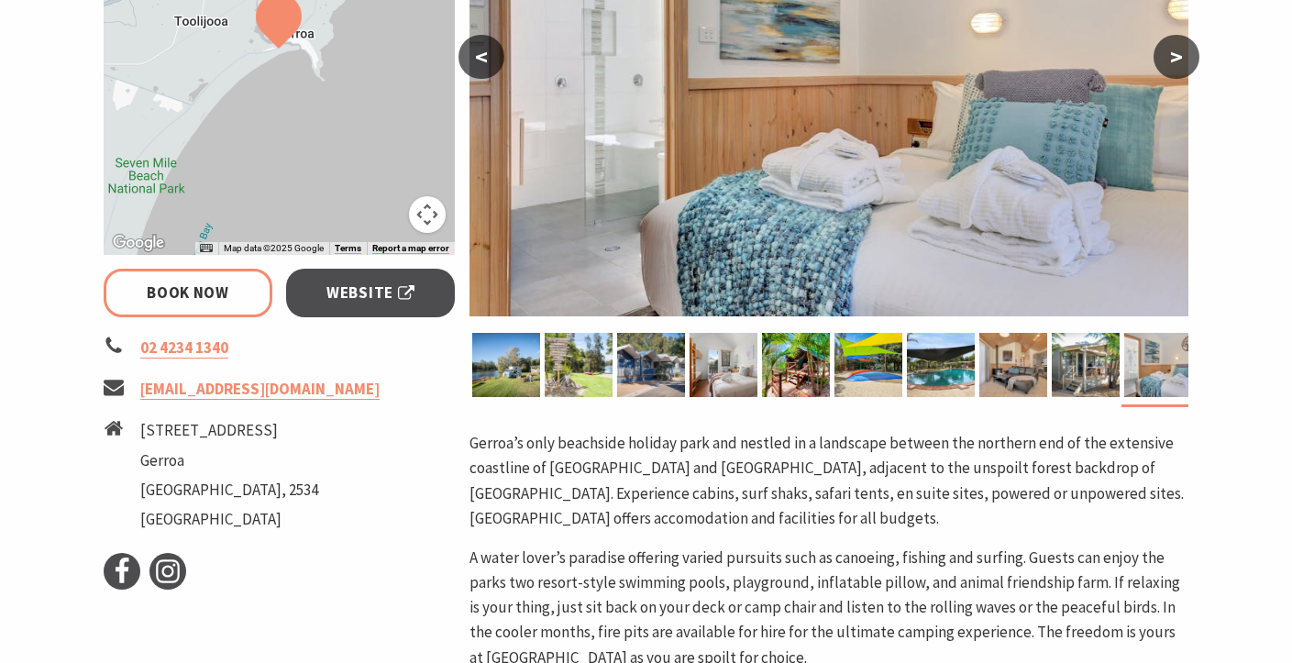
scroll to position [499, 0]
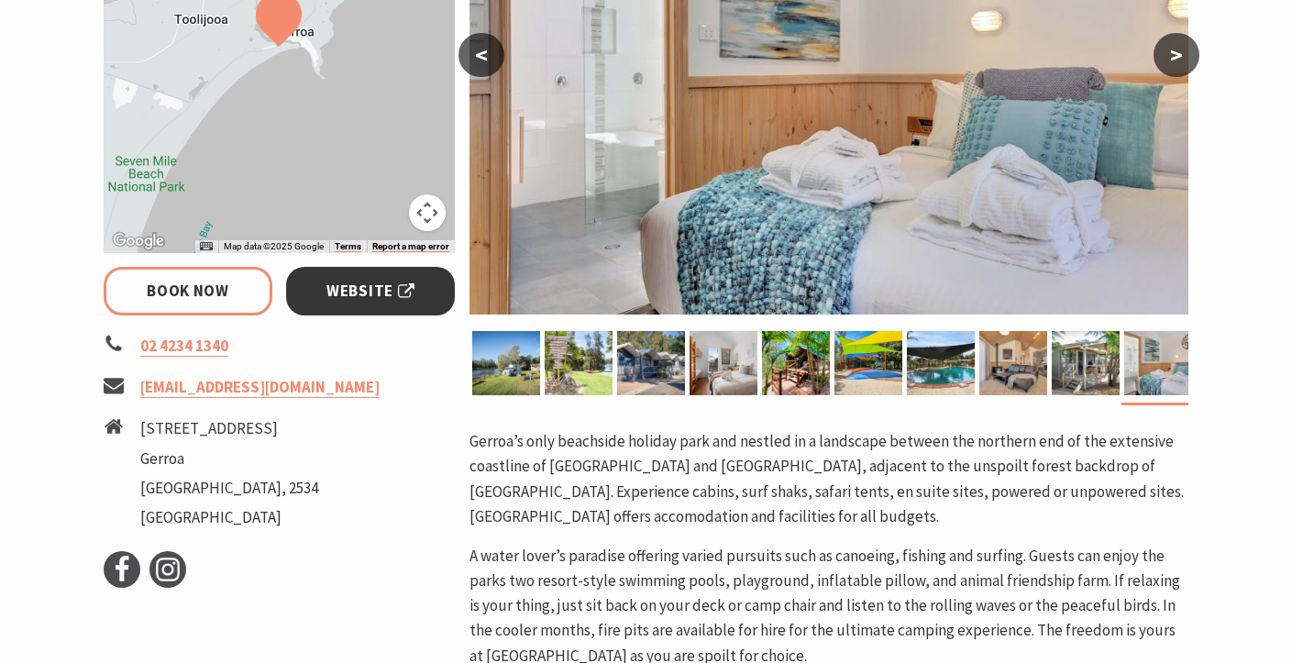
click at [358, 290] on span "Website" at bounding box center [370, 291] width 88 height 25
click at [356, 299] on span "Website" at bounding box center [370, 291] width 88 height 25
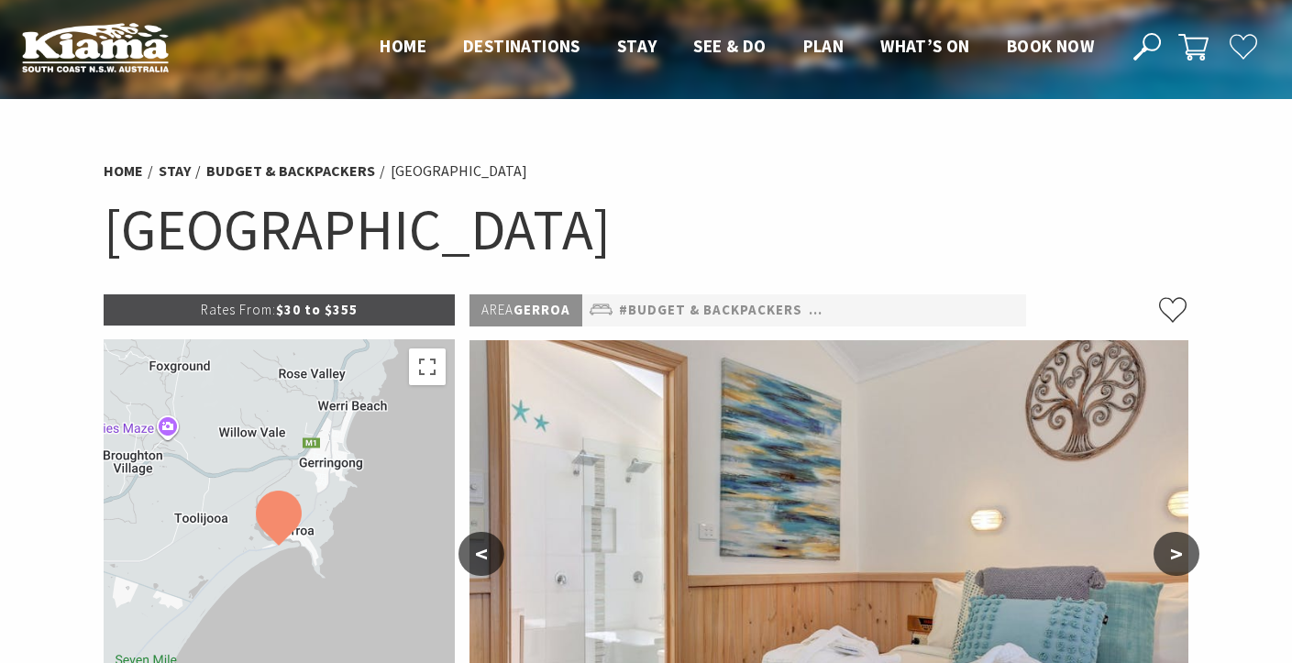
scroll to position [0, 0]
select select "2"
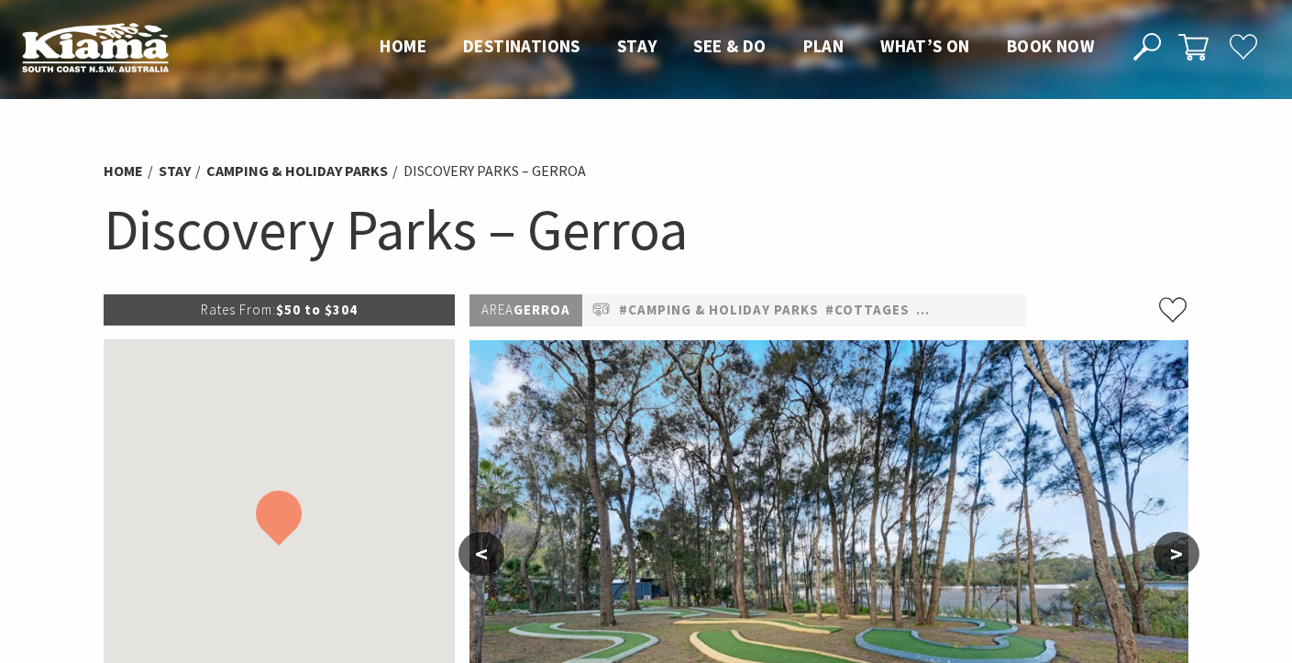
select select "2"
select select "1"
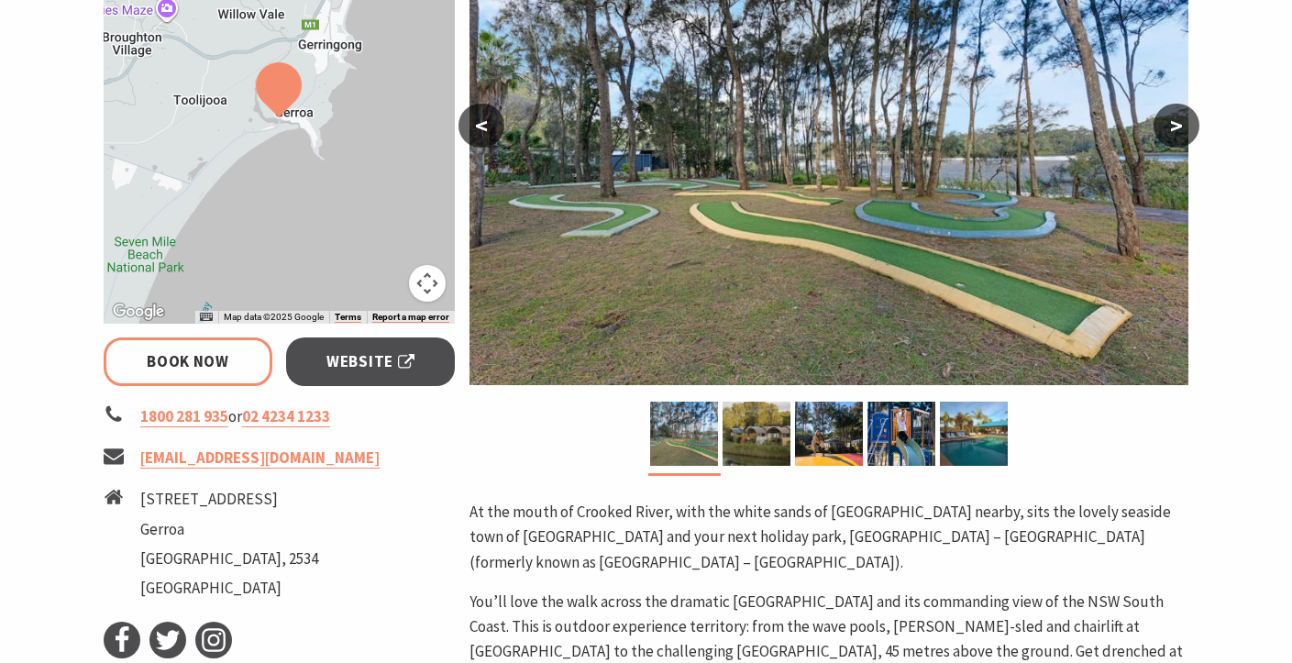
scroll to position [430, 0]
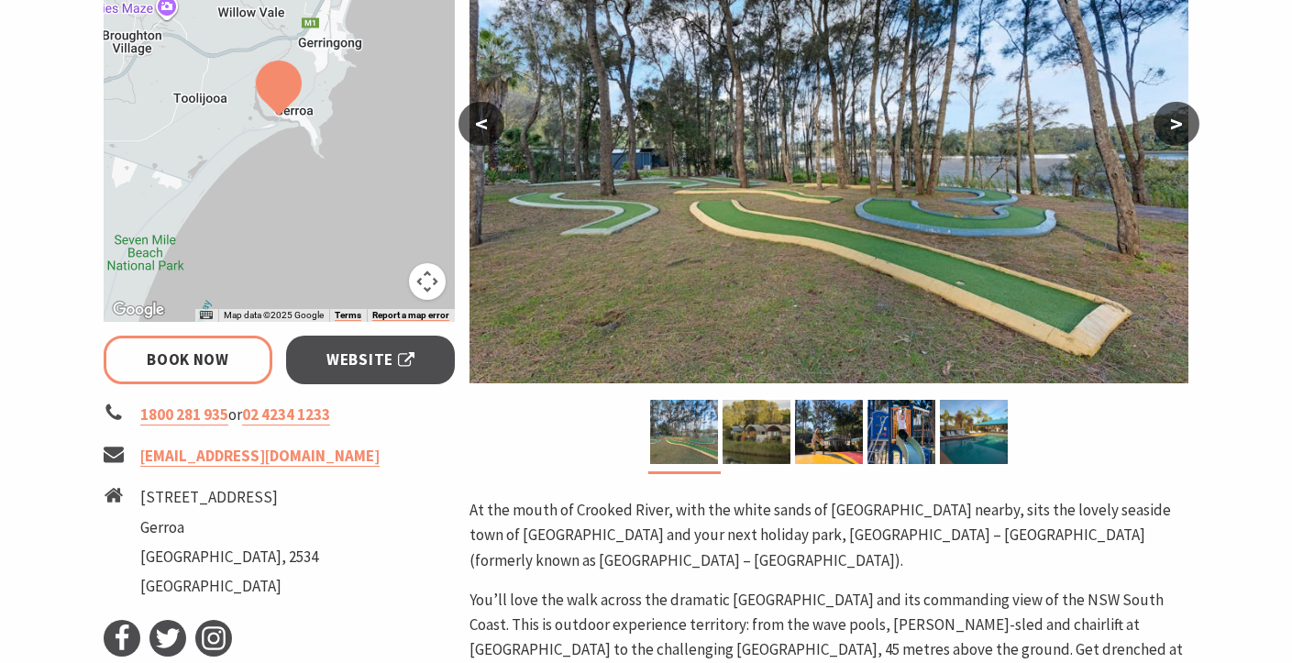
click at [1180, 127] on button ">" at bounding box center [1176, 124] width 46 height 44
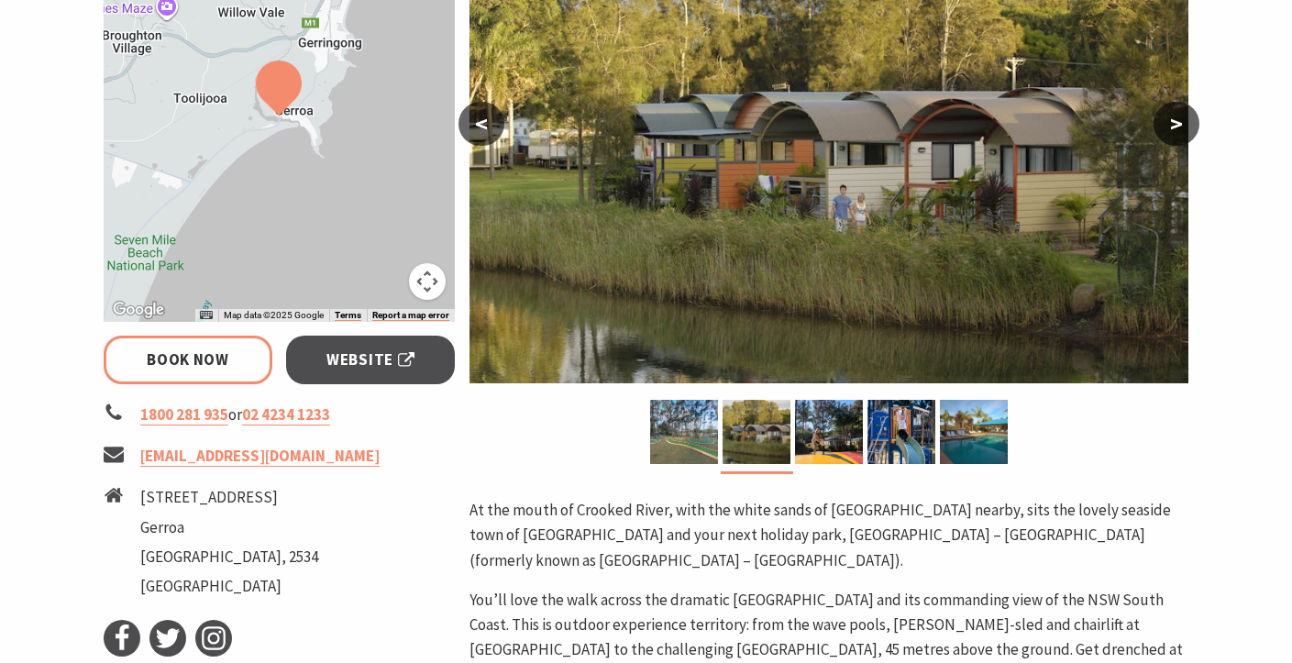
click at [1180, 127] on button ">" at bounding box center [1176, 124] width 46 height 44
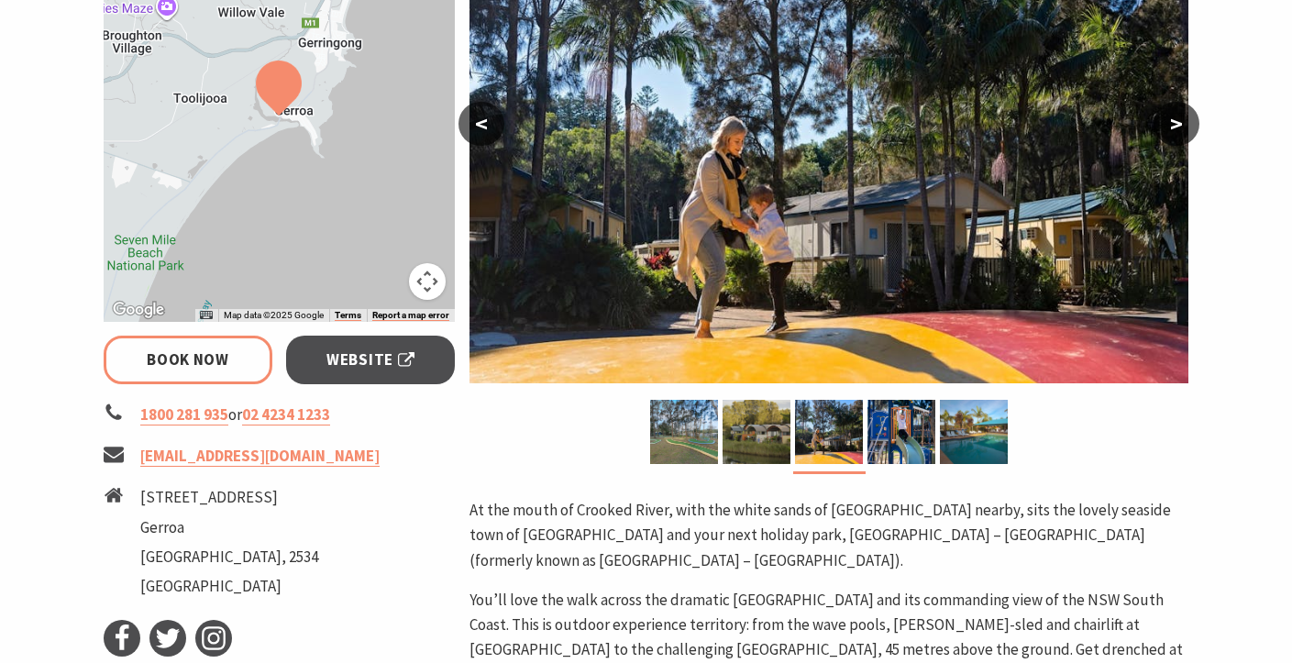
click at [1180, 127] on button ">" at bounding box center [1176, 124] width 46 height 44
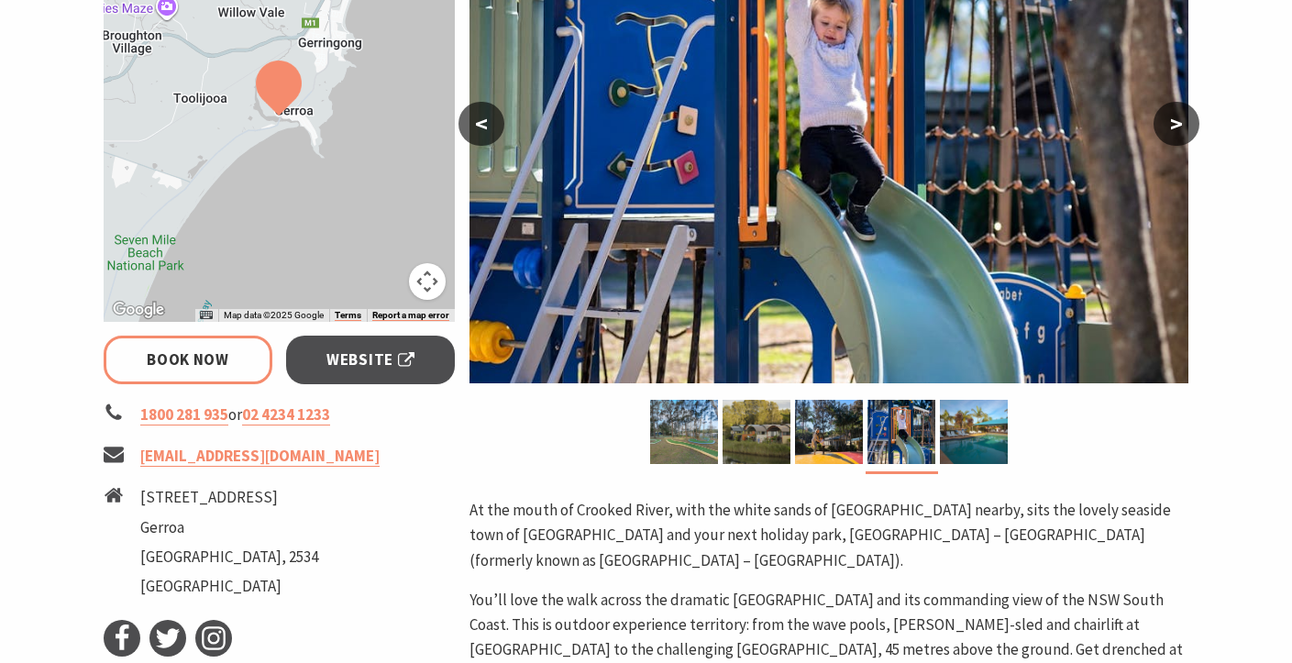
click at [1180, 127] on button ">" at bounding box center [1176, 124] width 46 height 44
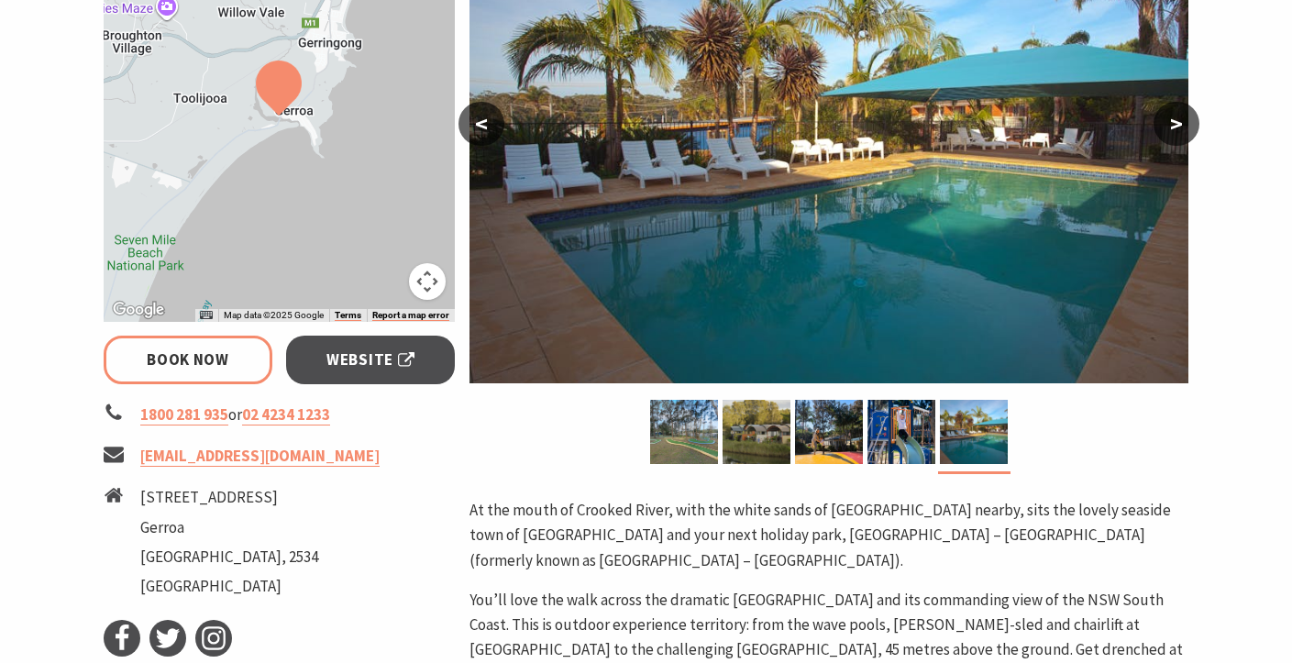
click at [1180, 127] on button ">" at bounding box center [1176, 124] width 46 height 44
click at [1178, 123] on button ">" at bounding box center [1176, 124] width 46 height 44
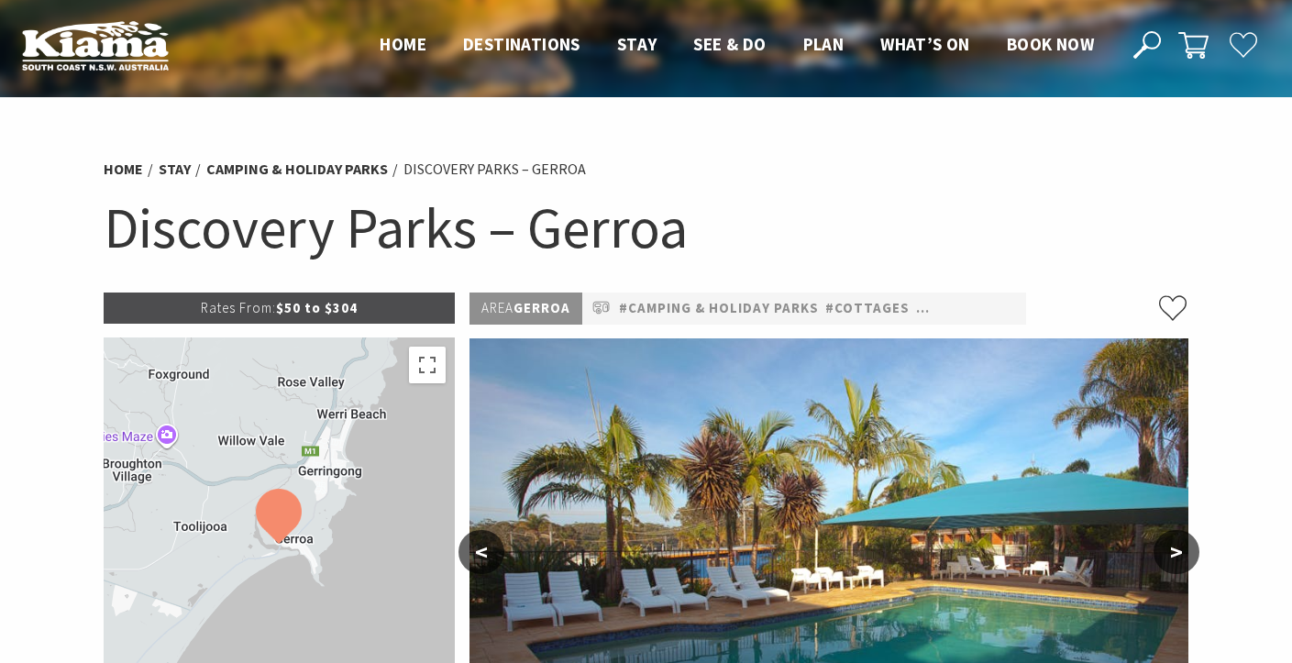
scroll to position [1, 0]
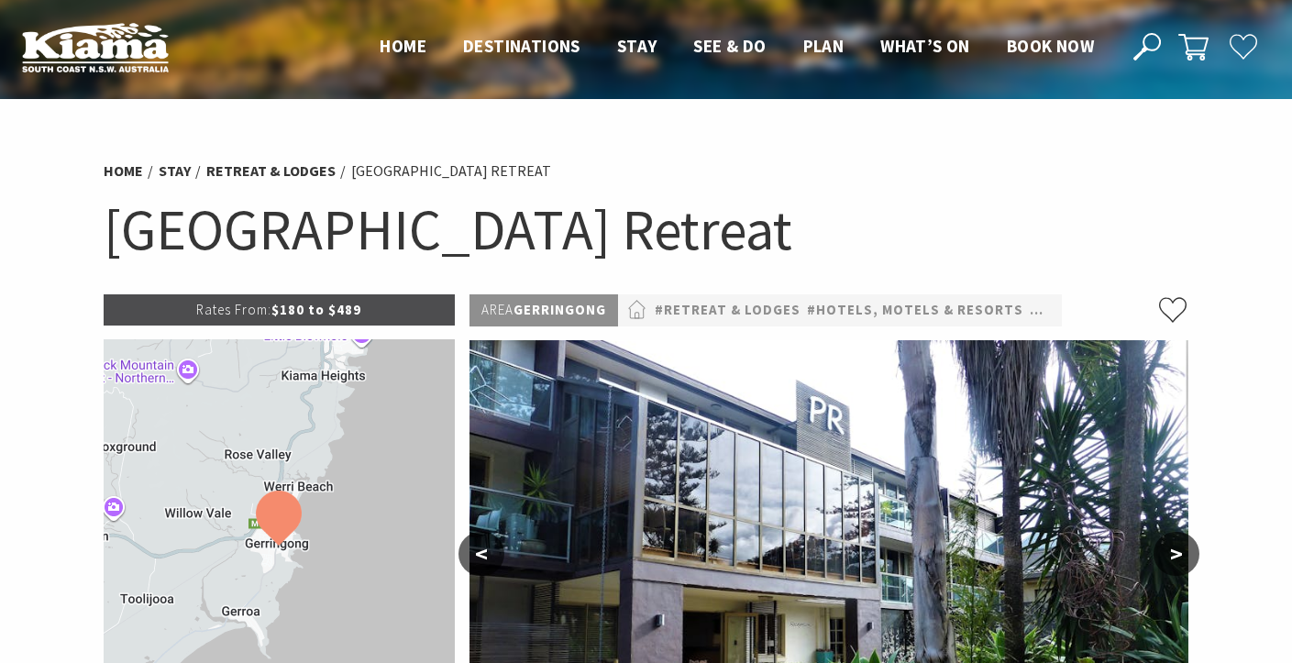
select select "2"
select select "1"
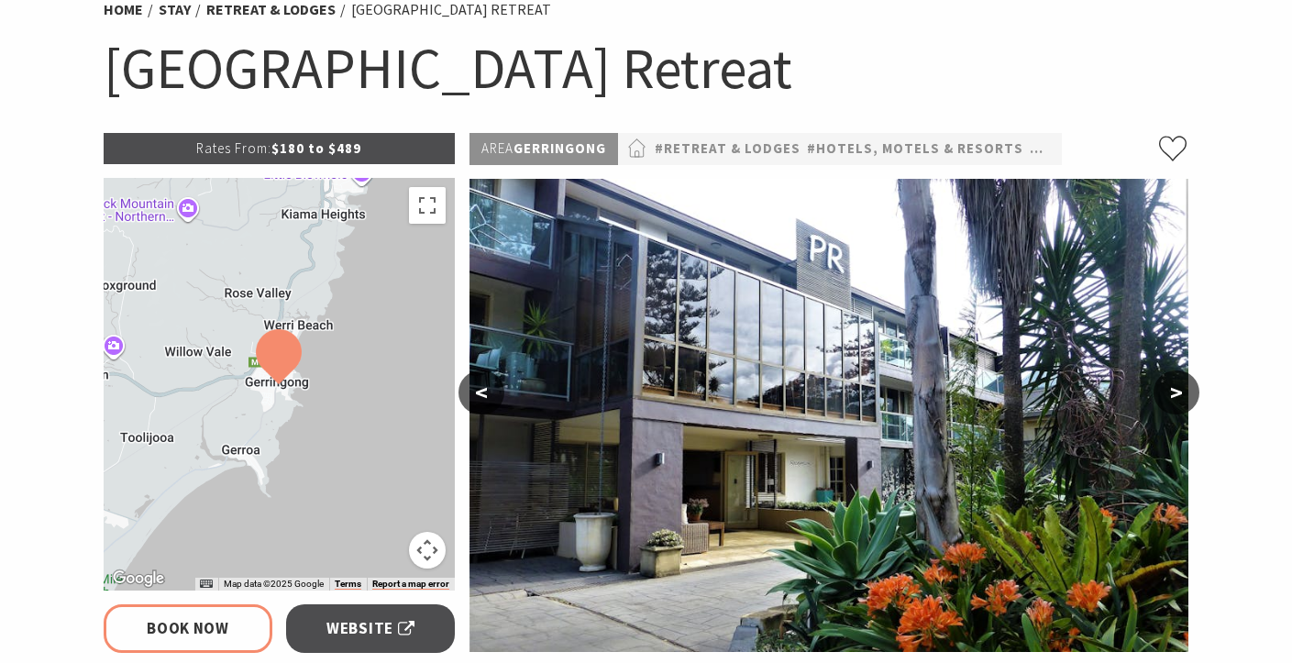
scroll to position [167, 0]
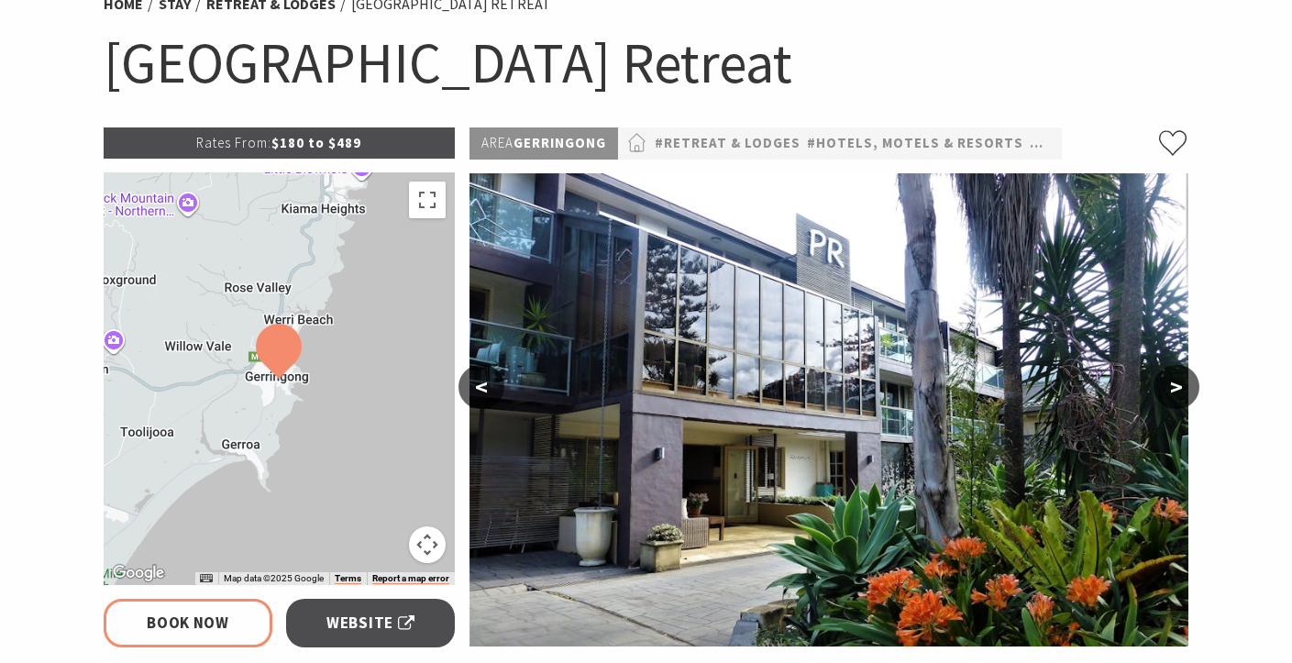
click at [1174, 388] on button ">" at bounding box center [1176, 387] width 46 height 44
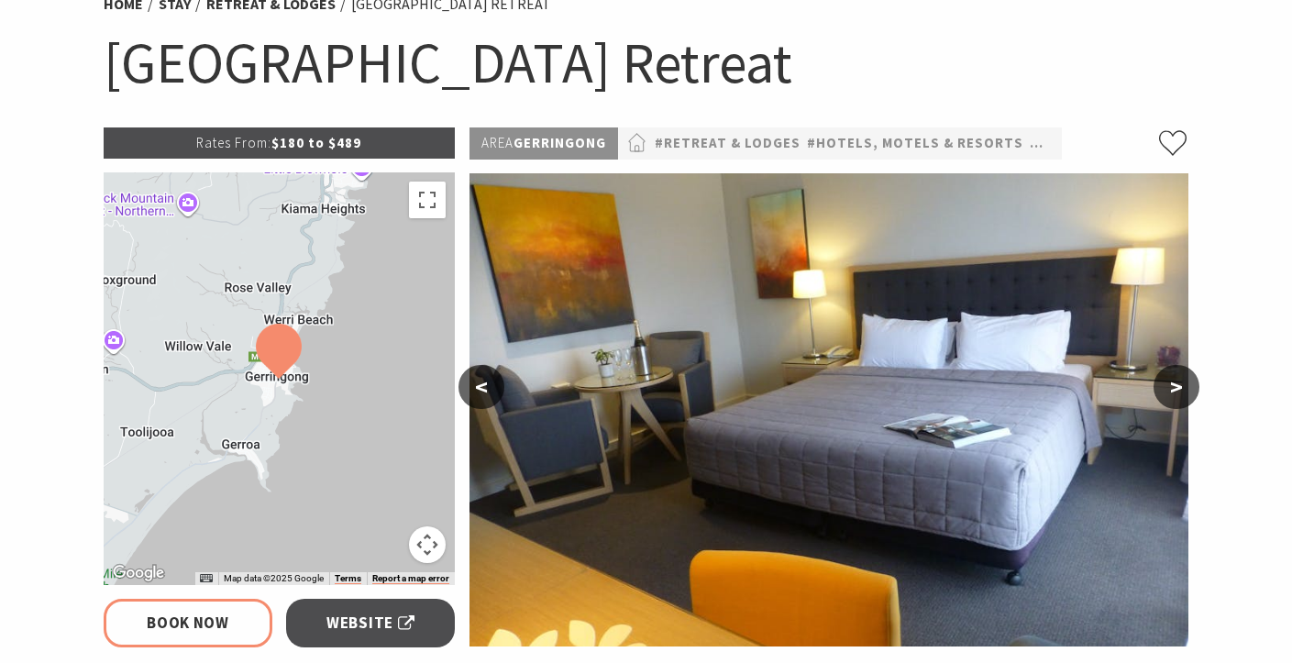
click at [1174, 388] on button ">" at bounding box center [1176, 387] width 46 height 44
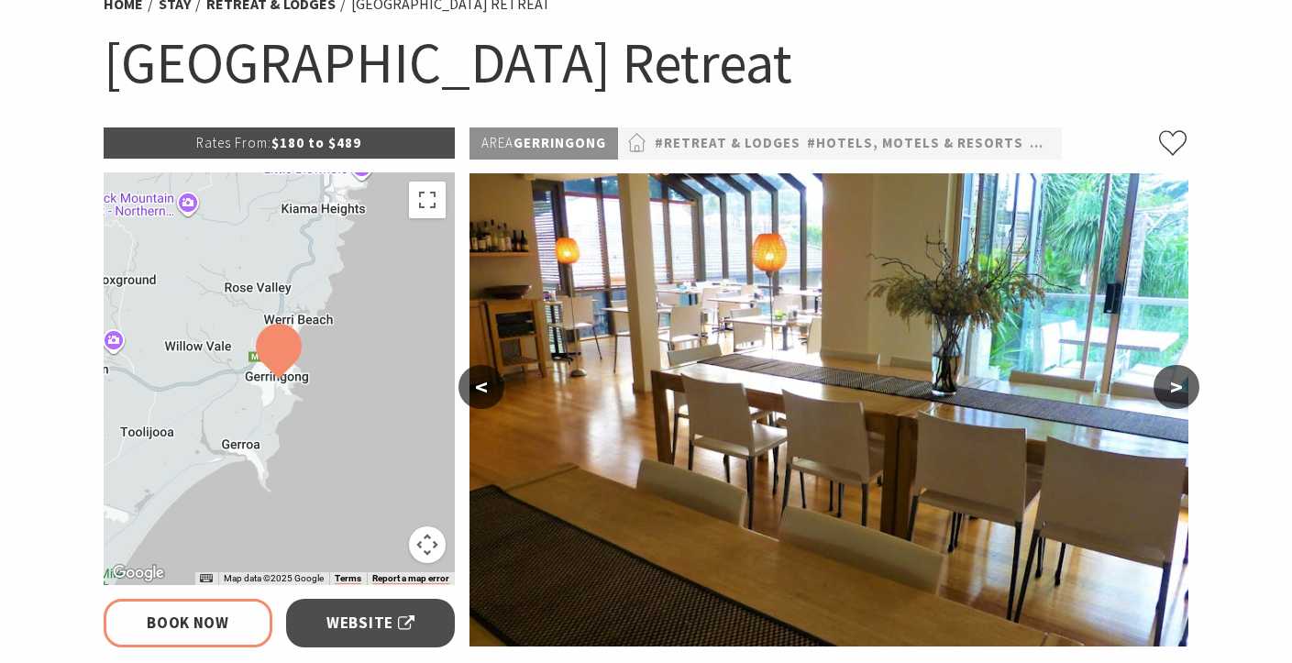
click at [1174, 388] on button ">" at bounding box center [1176, 387] width 46 height 44
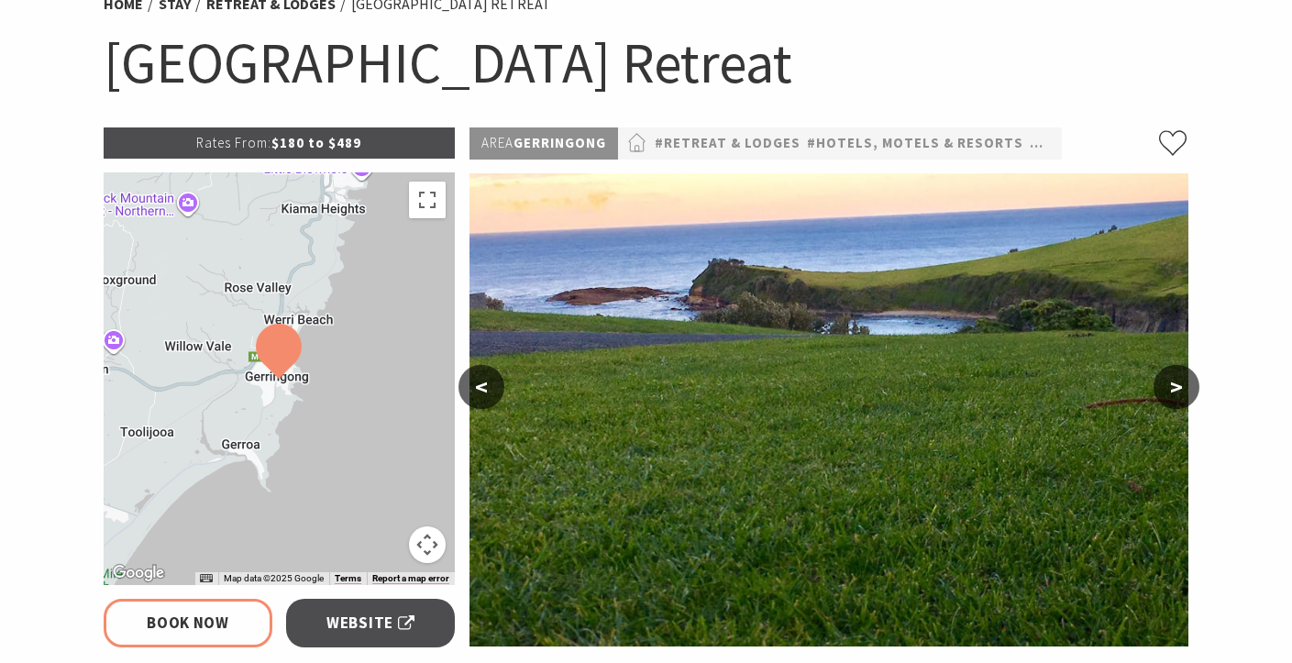
click at [1174, 388] on button ">" at bounding box center [1176, 387] width 46 height 44
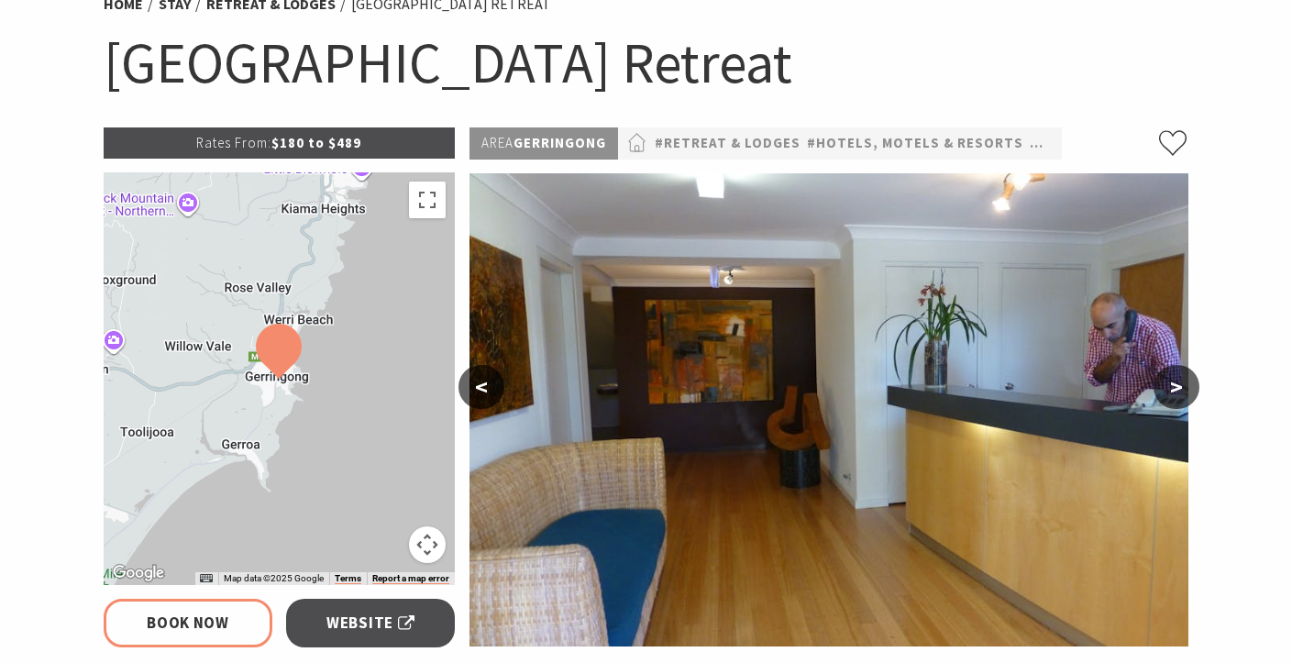
click at [1174, 388] on button ">" at bounding box center [1176, 387] width 46 height 44
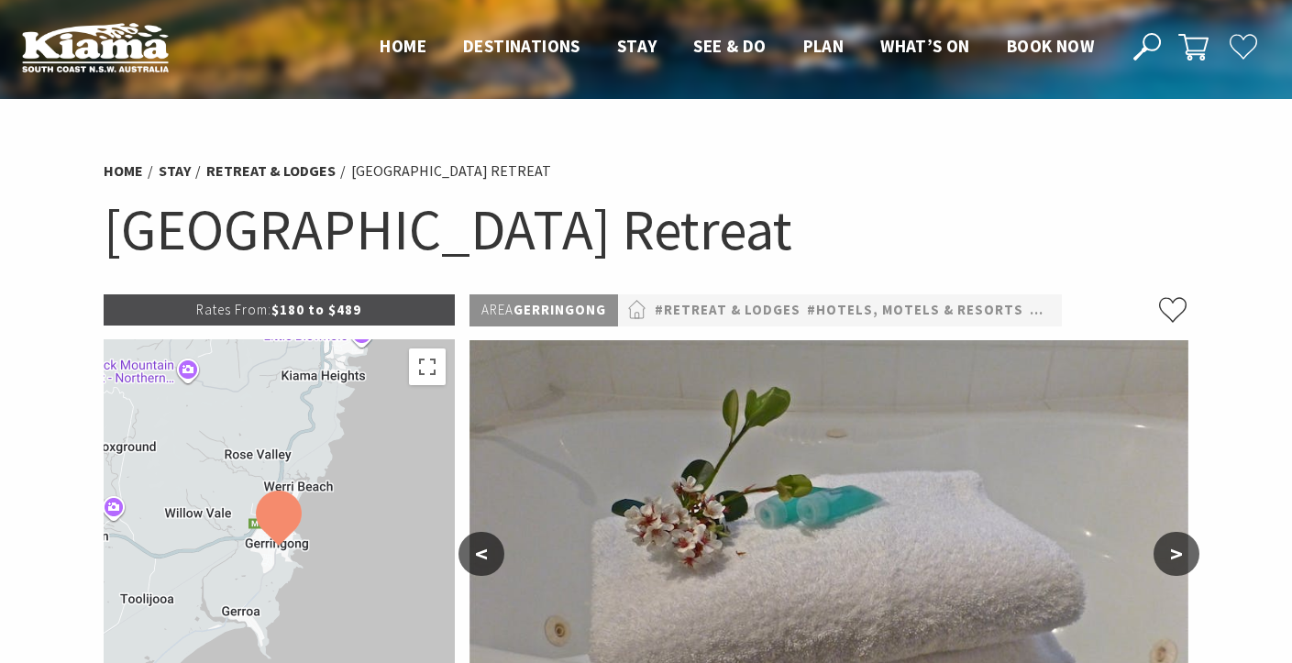
scroll to position [0, 0]
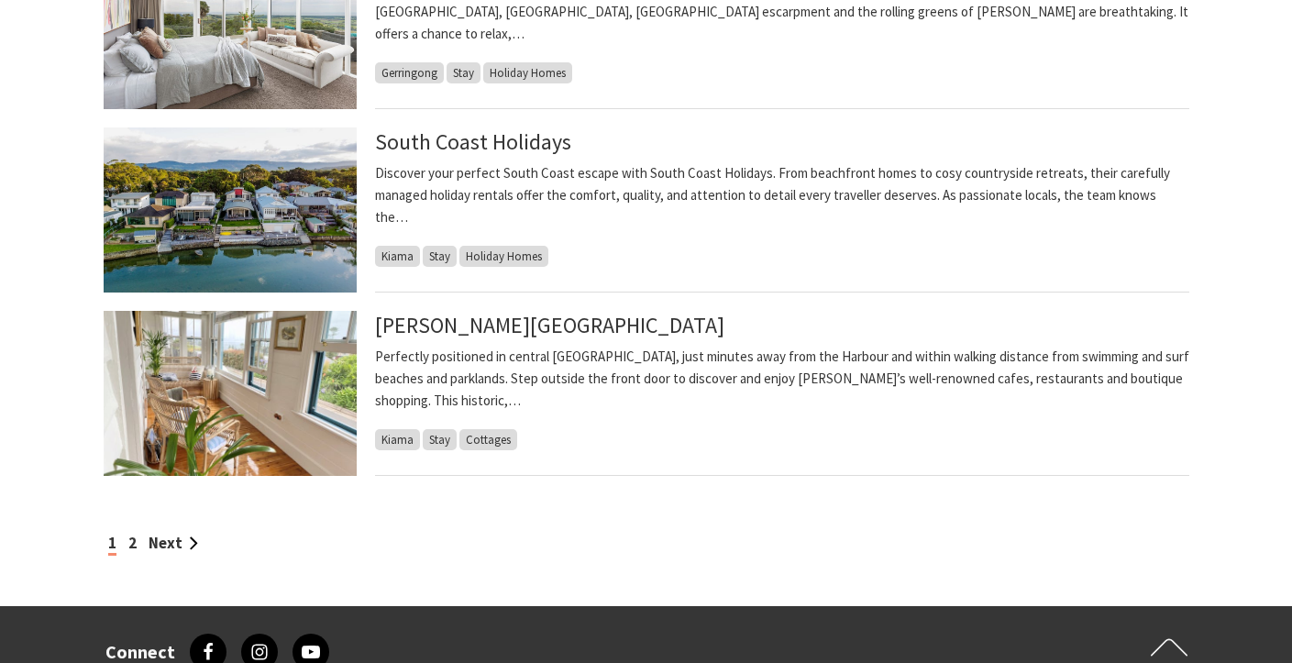
scroll to position [1532, 0]
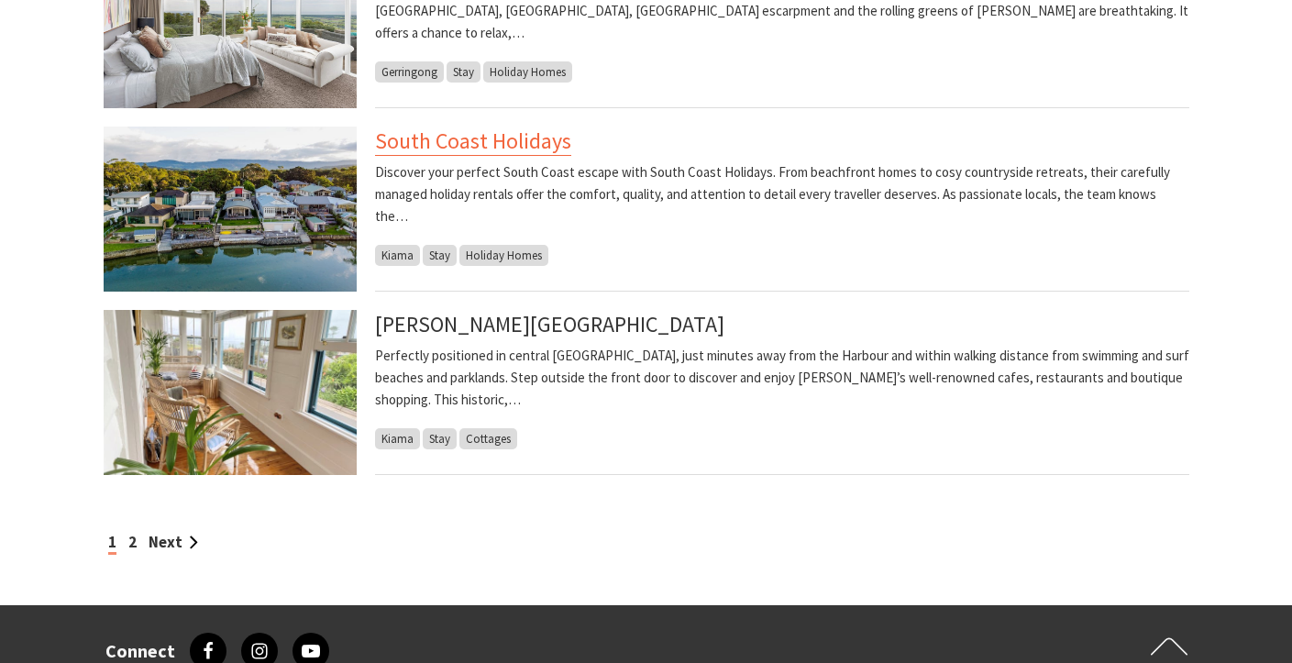
click at [512, 148] on link "South Coast Holidays" at bounding box center [473, 141] width 196 height 29
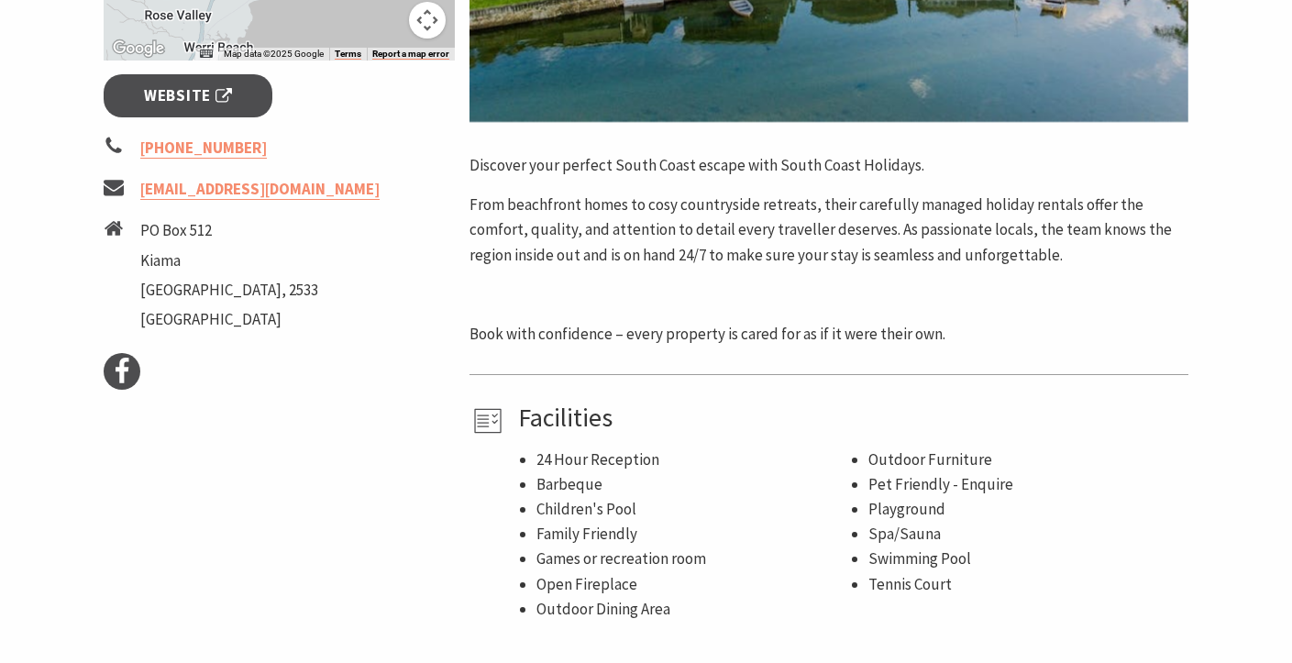
scroll to position [694, 0]
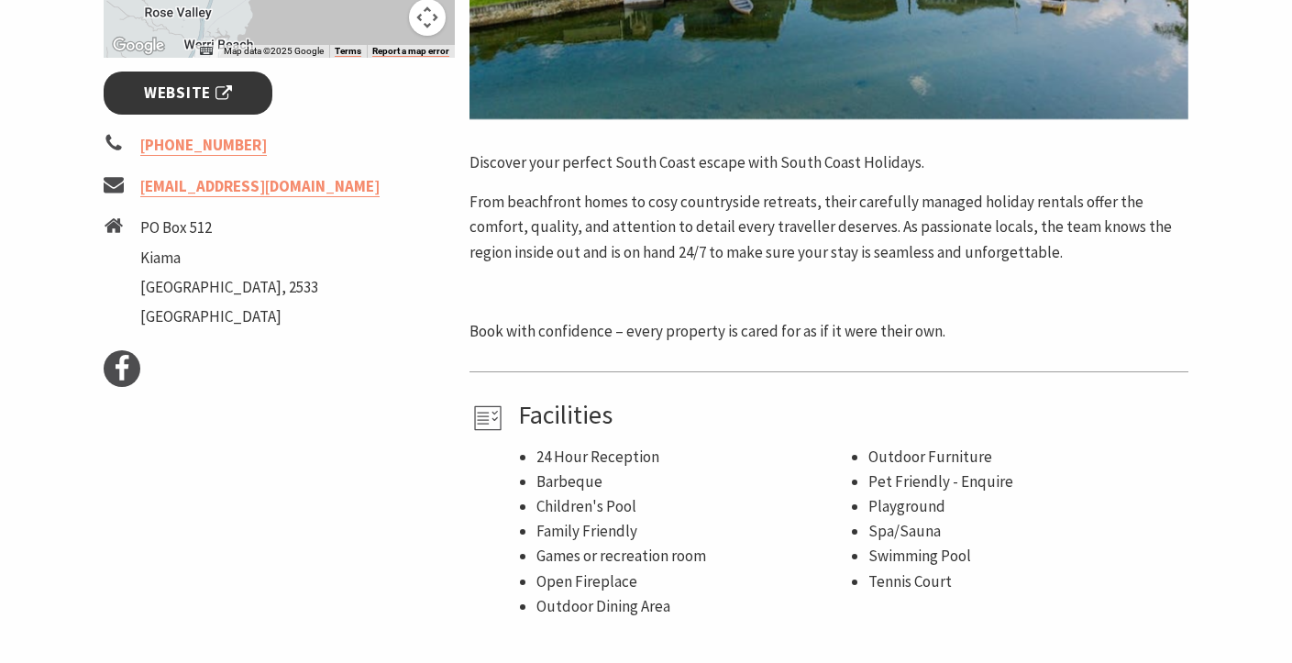
click at [221, 105] on link "Website" at bounding box center [189, 93] width 170 height 43
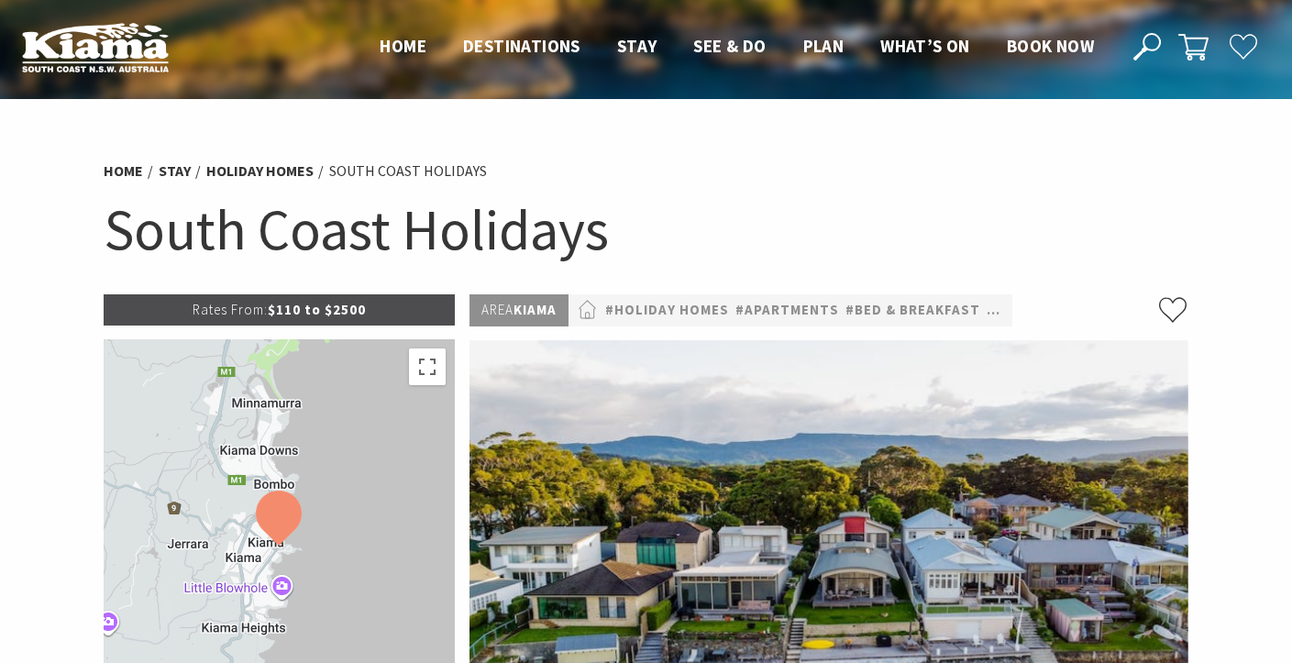
scroll to position [0, 0]
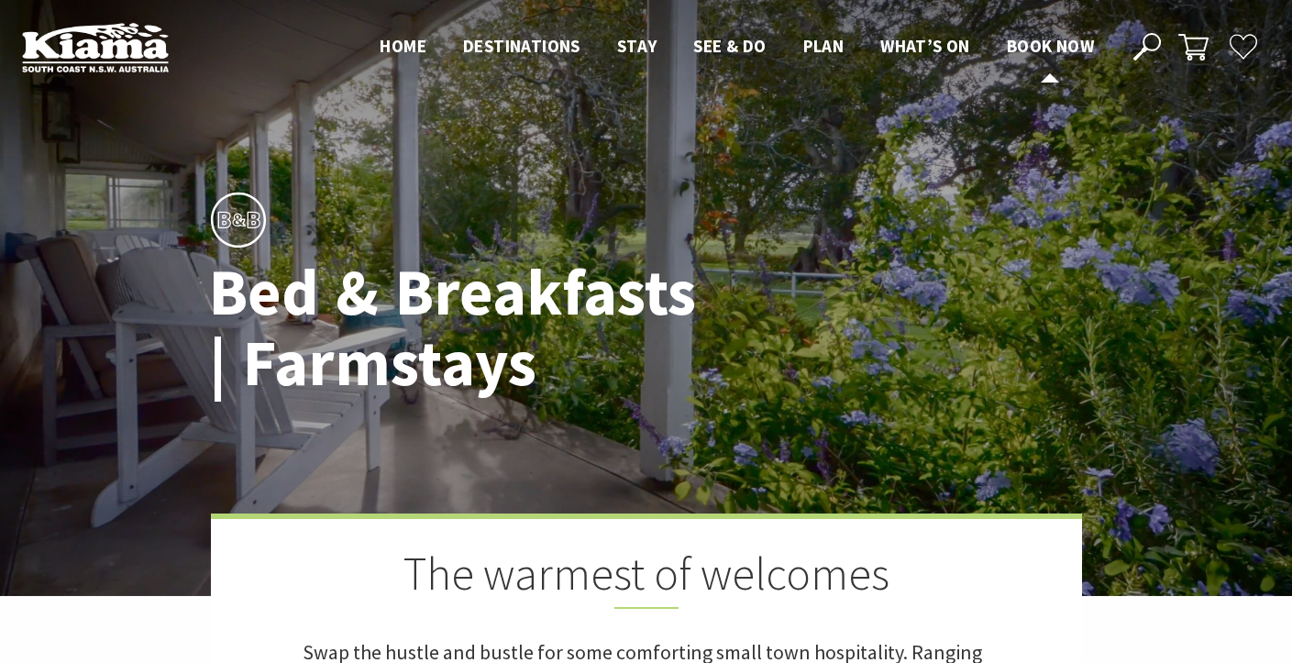
click at [1035, 40] on span "Book now" at bounding box center [1050, 46] width 87 height 22
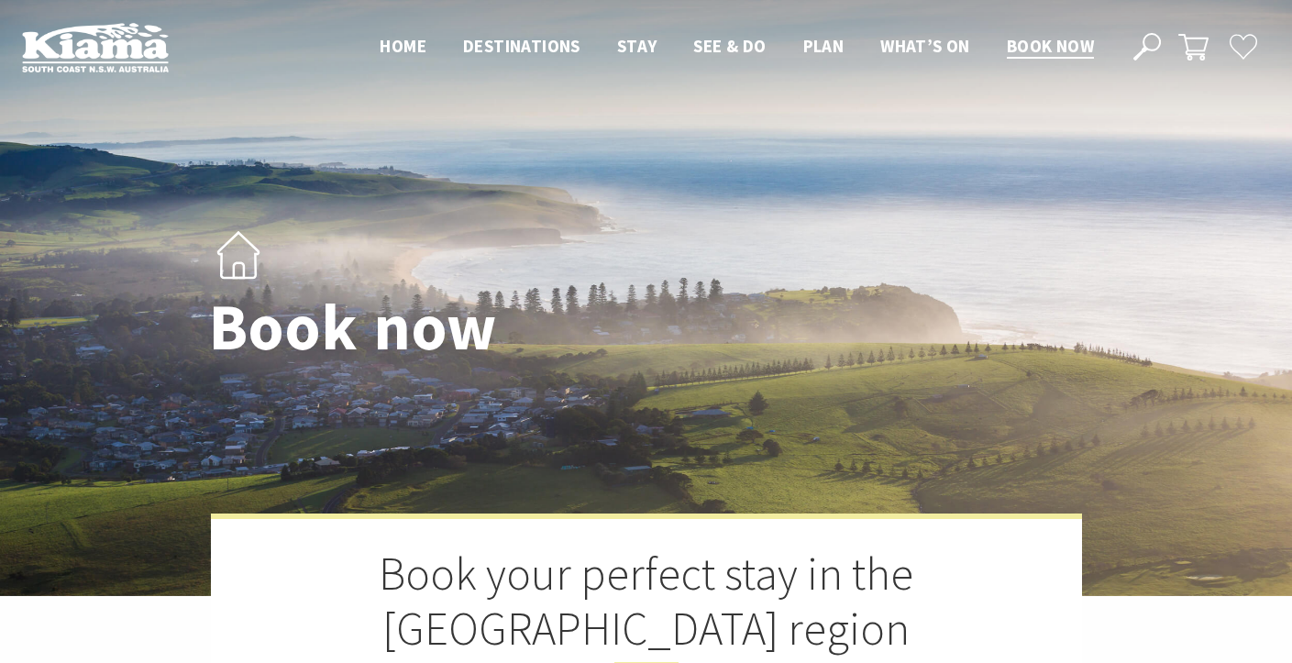
select select "2"
select select "1"
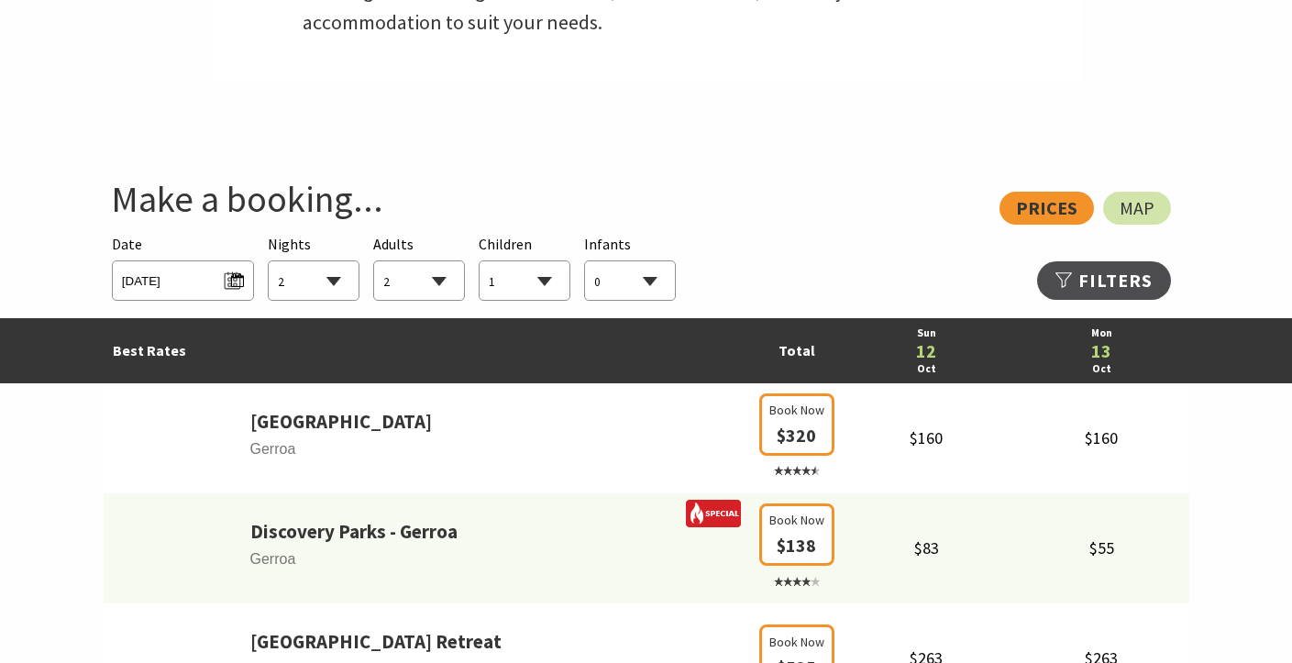
scroll to position [887, 0]
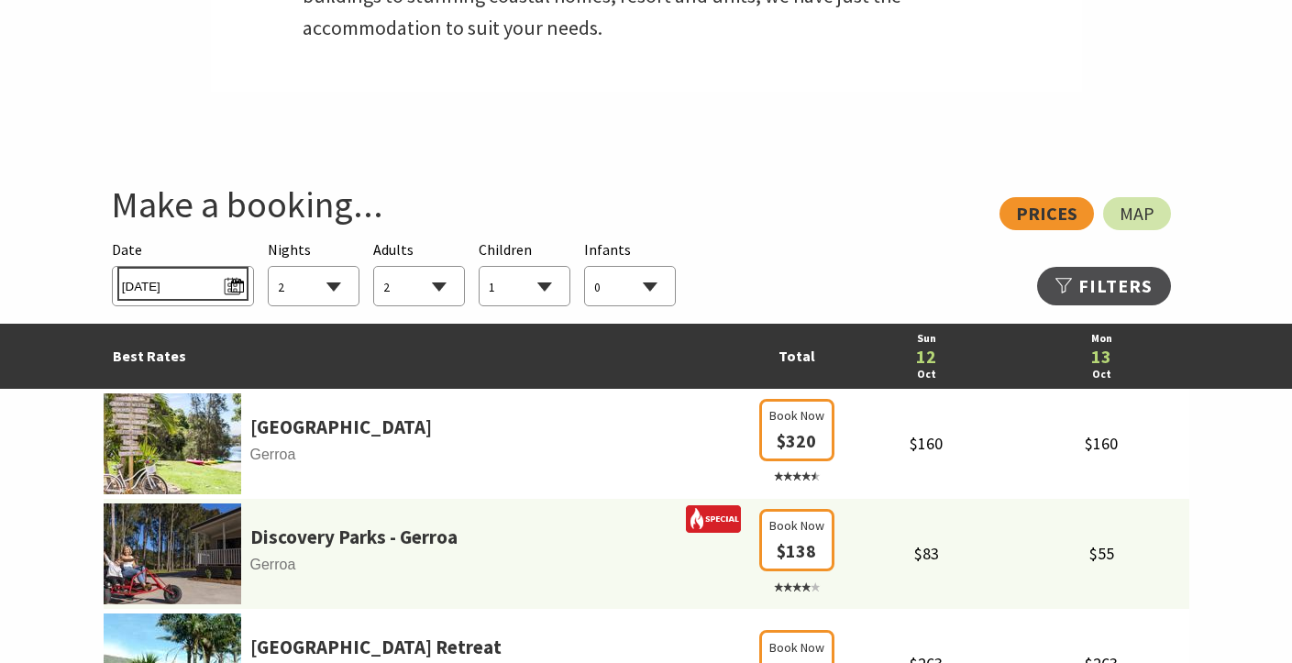
click at [237, 280] on span "Sun 12/10/2025" at bounding box center [183, 283] width 122 height 25
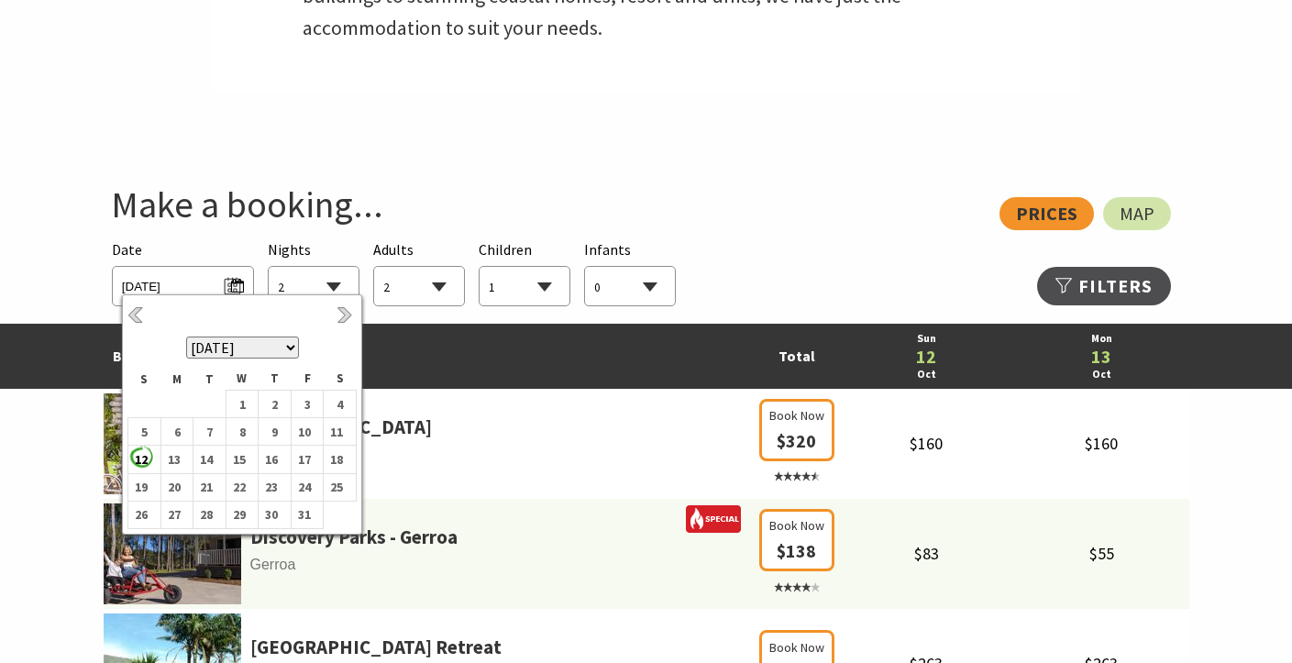
click at [812, 211] on div "View: Prices Map" at bounding box center [637, 213] width 1067 height 33
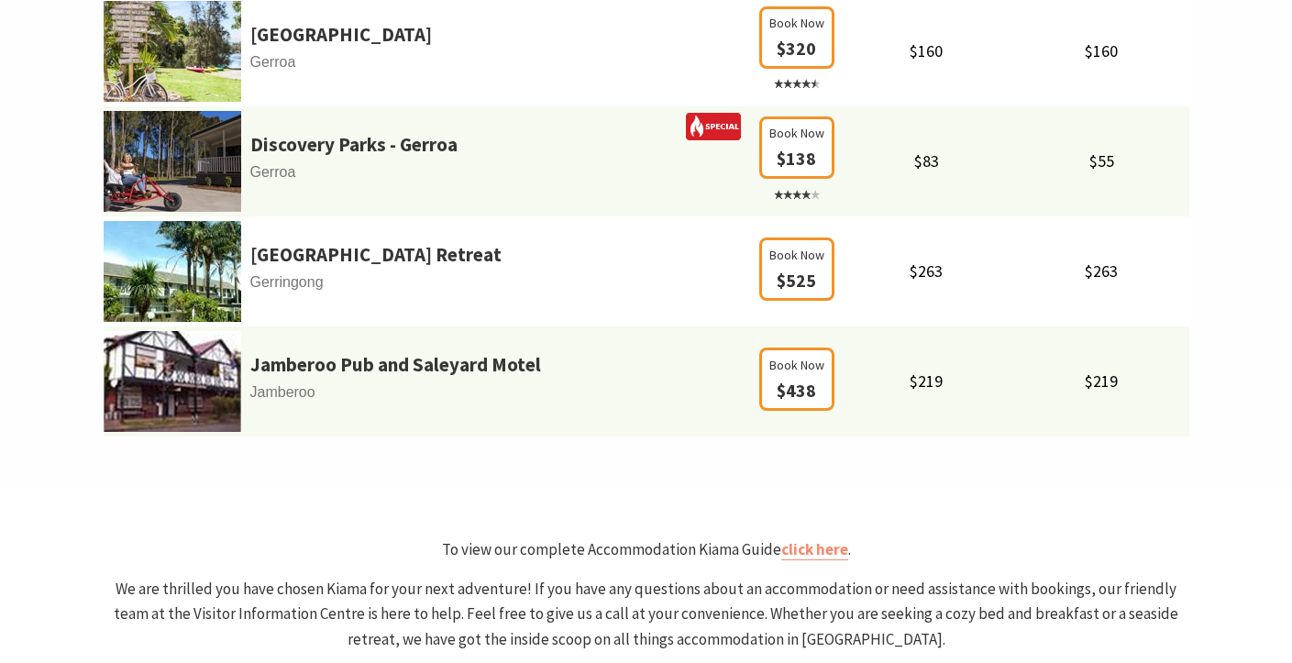
scroll to position [1282, 0]
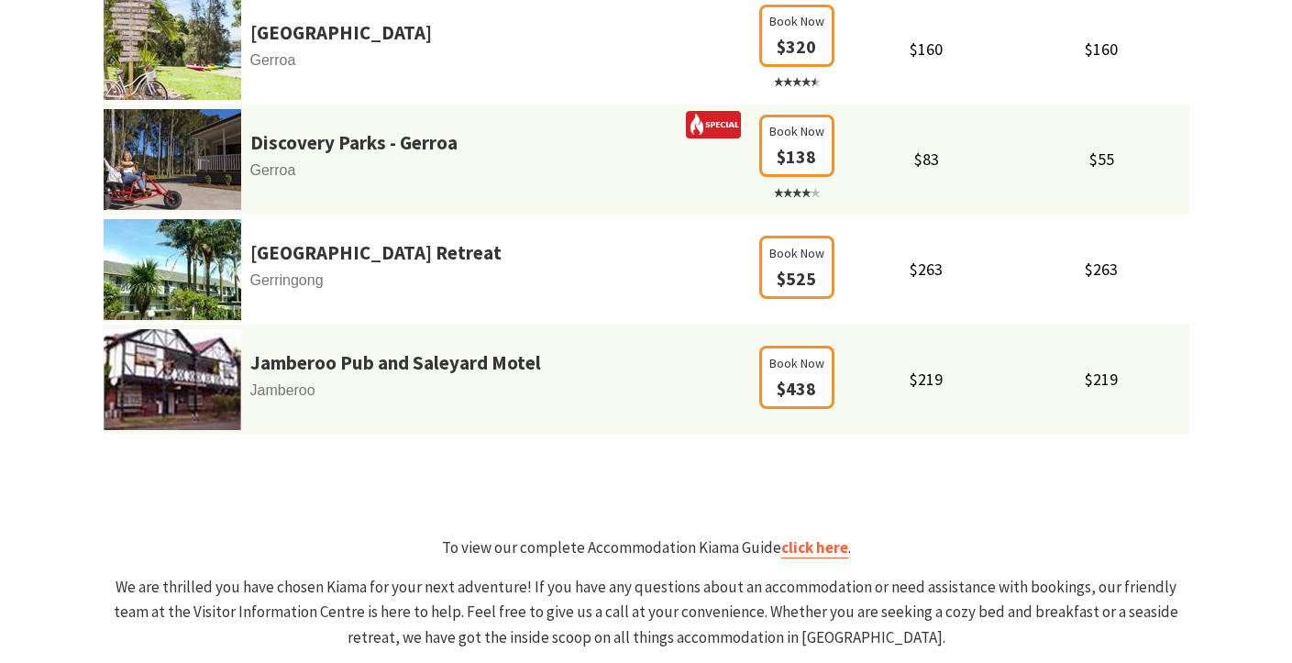
click at [819, 549] on link "click here" at bounding box center [814, 547] width 67 height 21
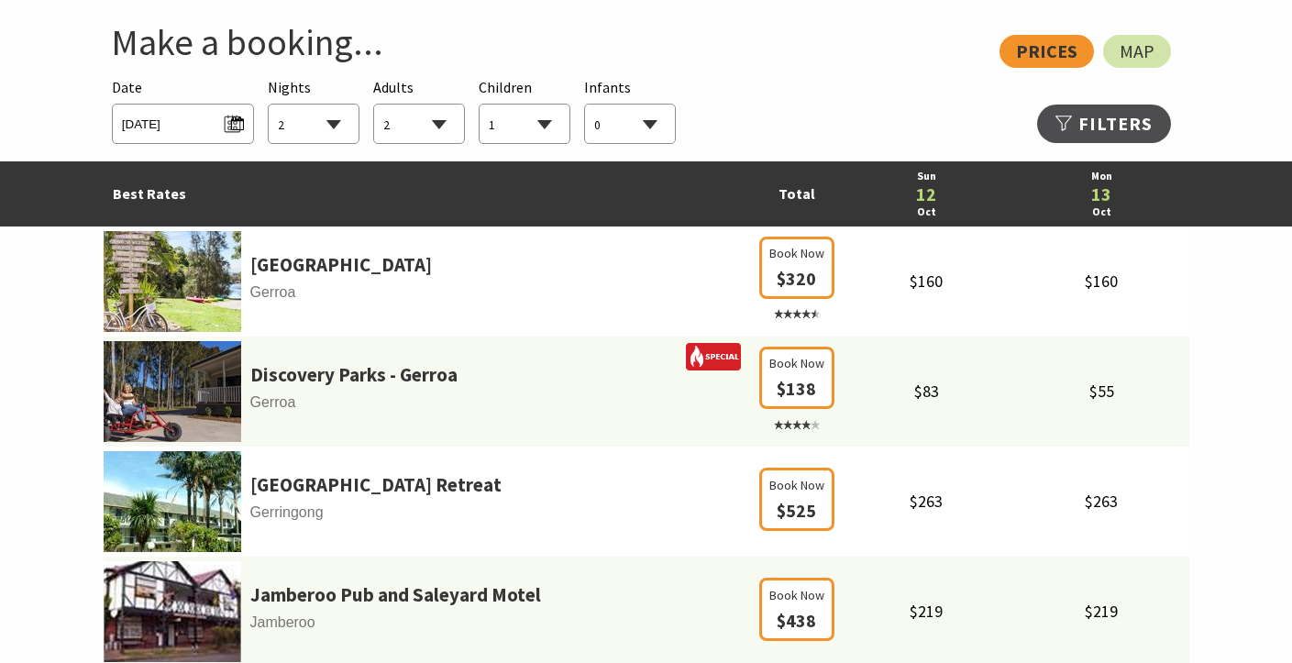
scroll to position [1049, 0]
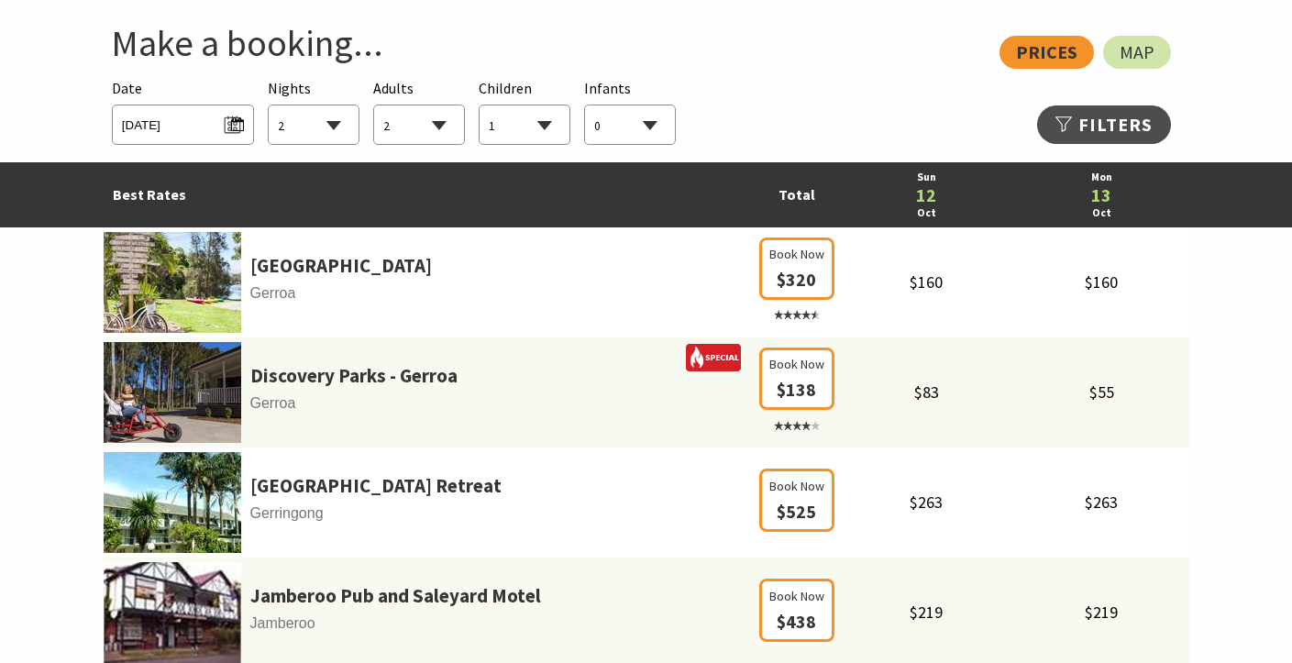
click at [776, 69] on div "Searching for Accommodation Date Sun 12/10/2025 Nights 1 2 3 4 5 6 7 8 9 10 11 …" at bounding box center [647, 111] width 1086 height 85
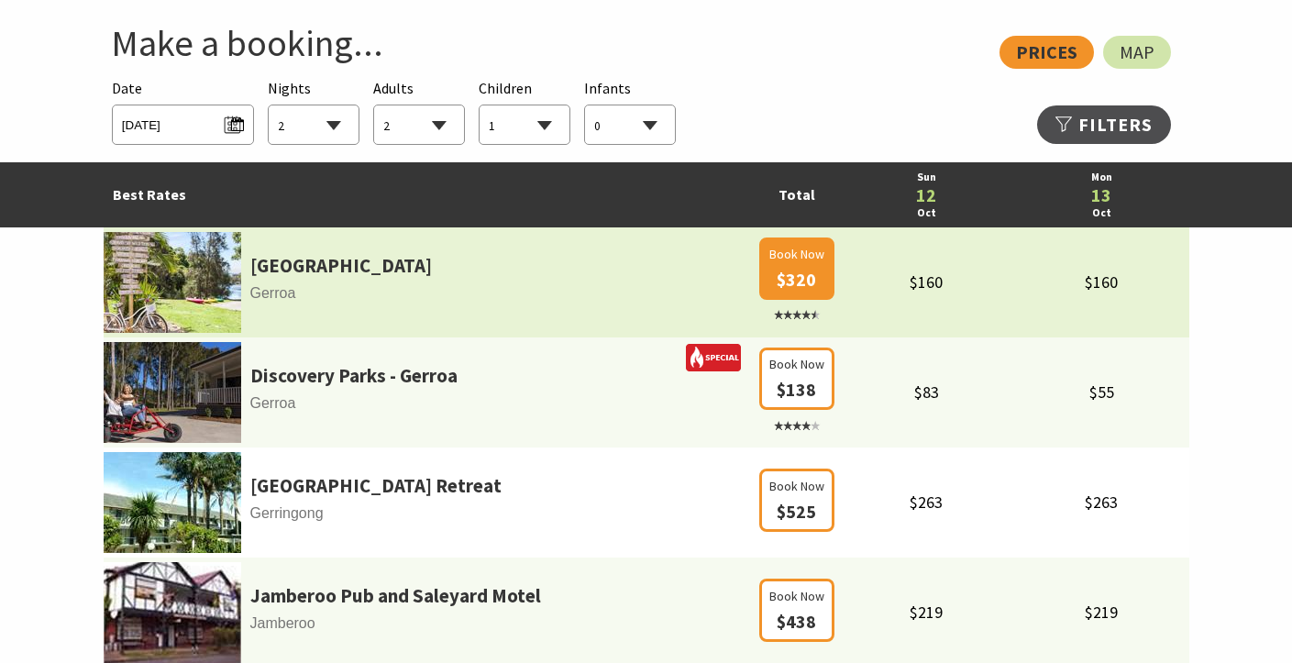
click at [806, 256] on span "Book Now" at bounding box center [796, 254] width 55 height 20
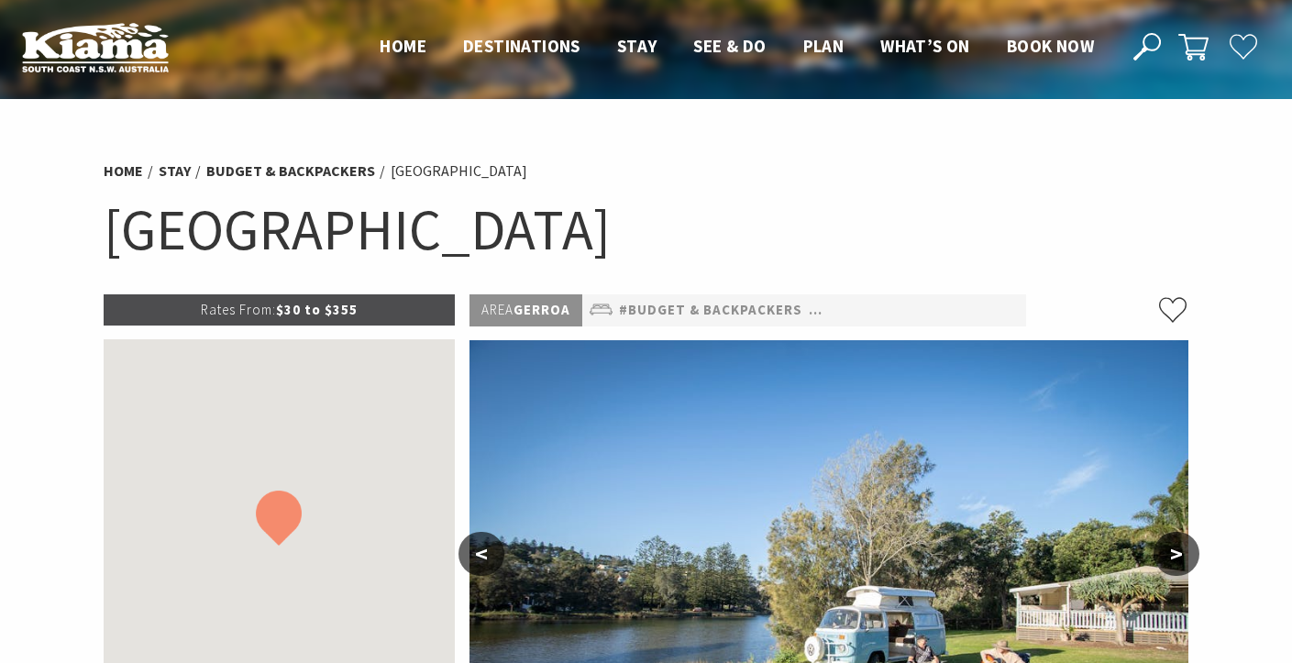
select select "2"
select select "1"
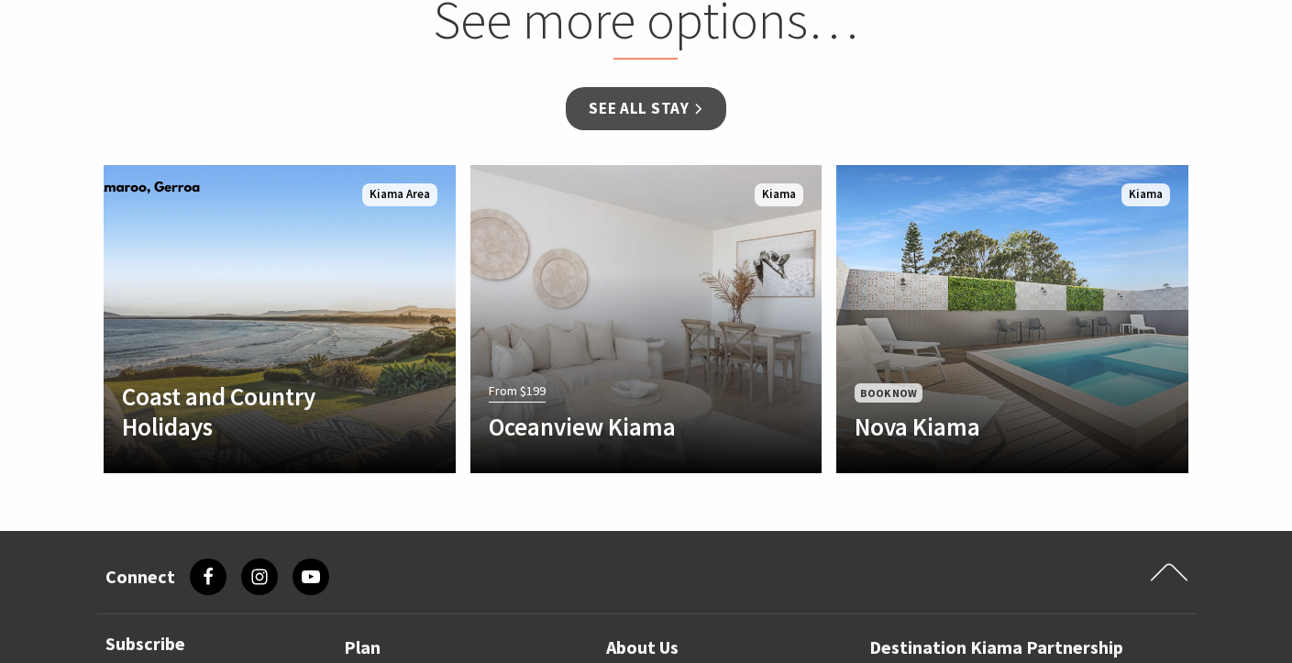
scroll to position [2811, 0]
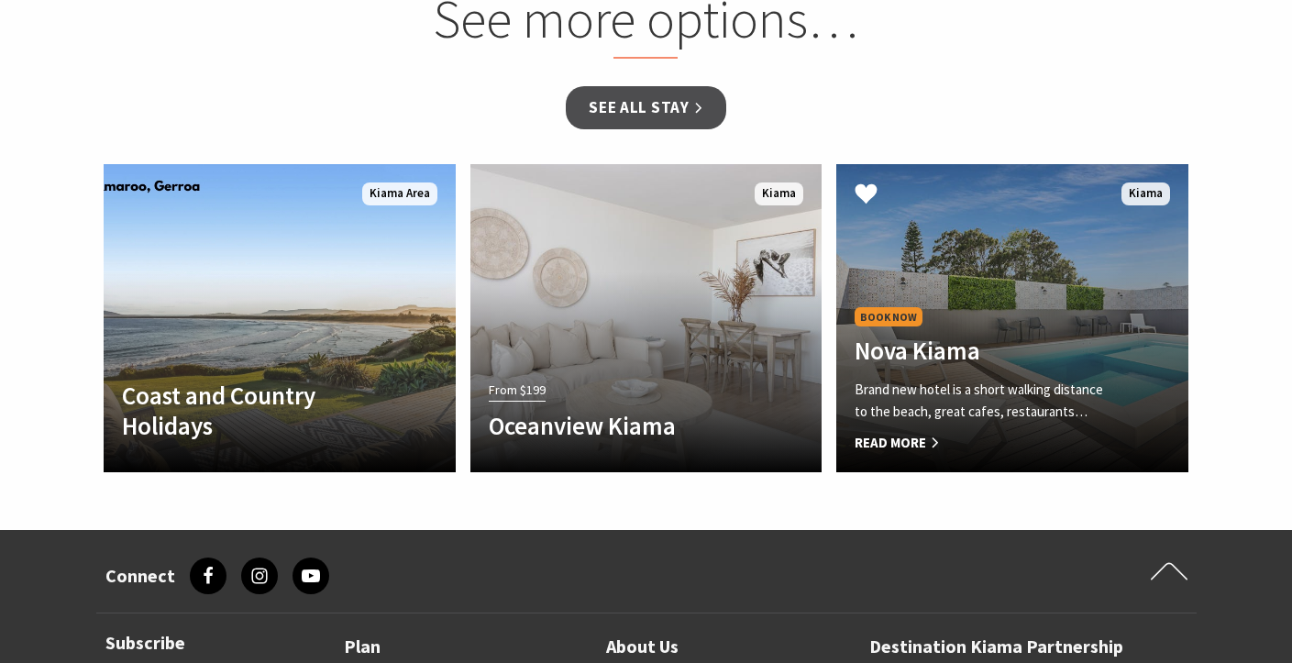
click at [882, 441] on span "Read More" at bounding box center [985, 443] width 262 height 22
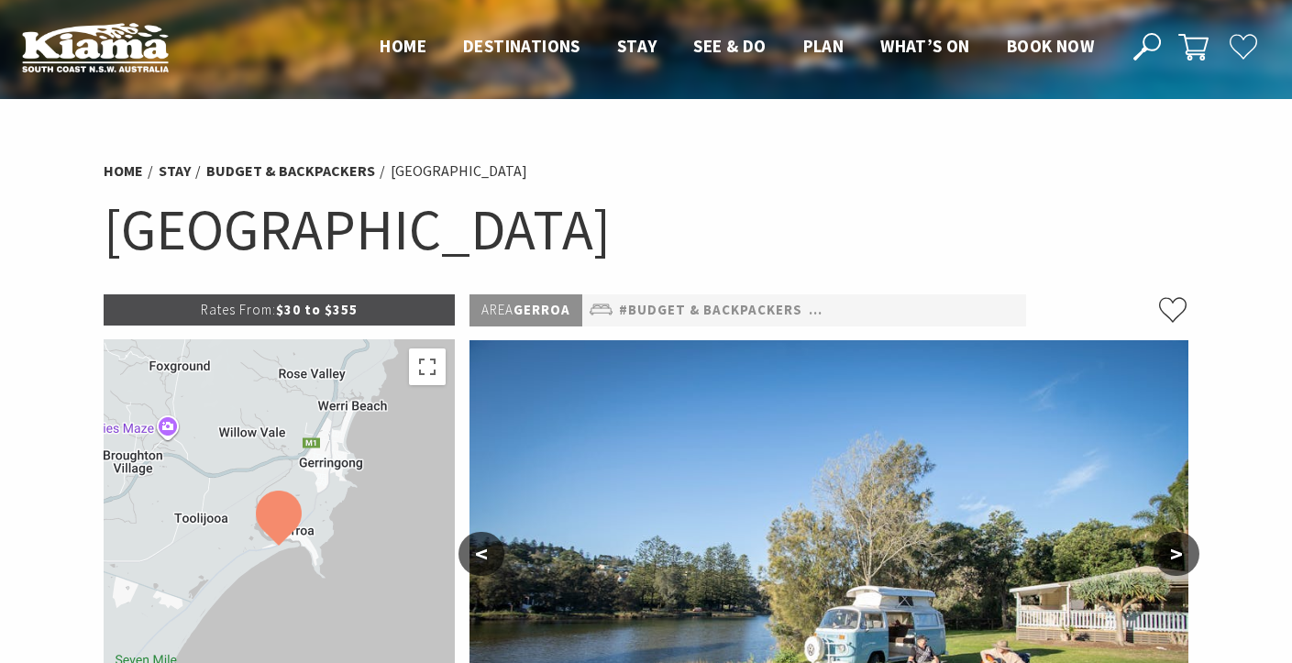
scroll to position [0, 0]
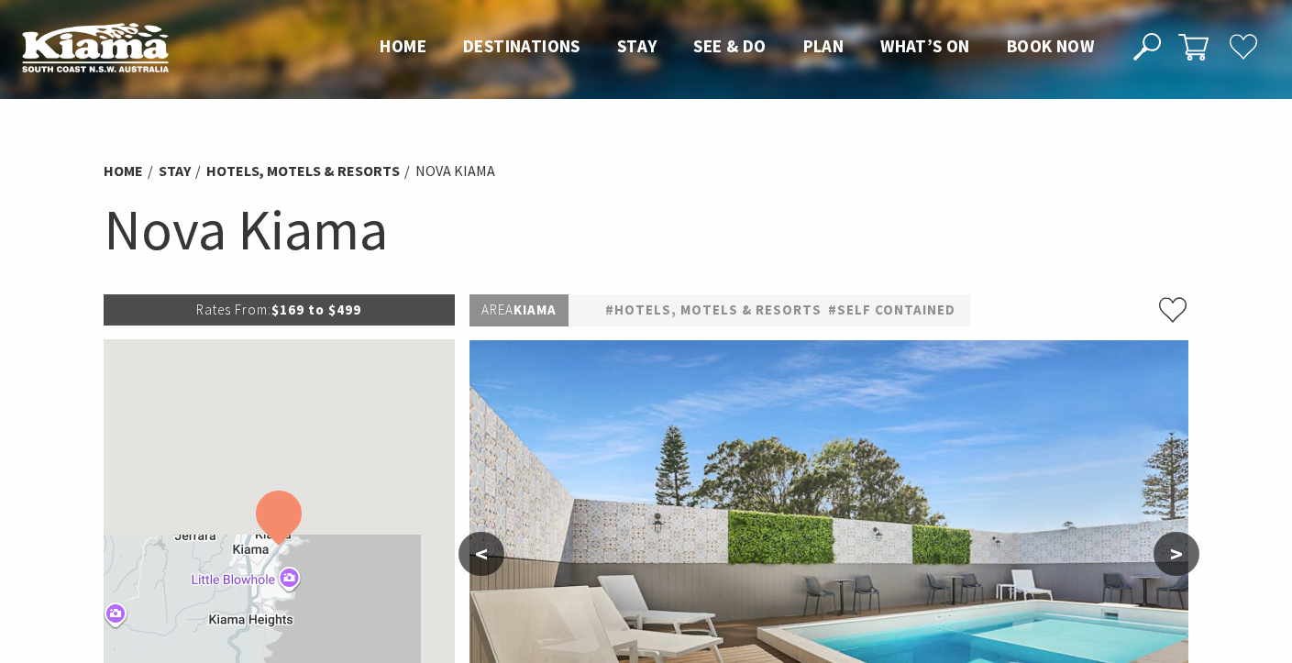
select select "2"
select select "1"
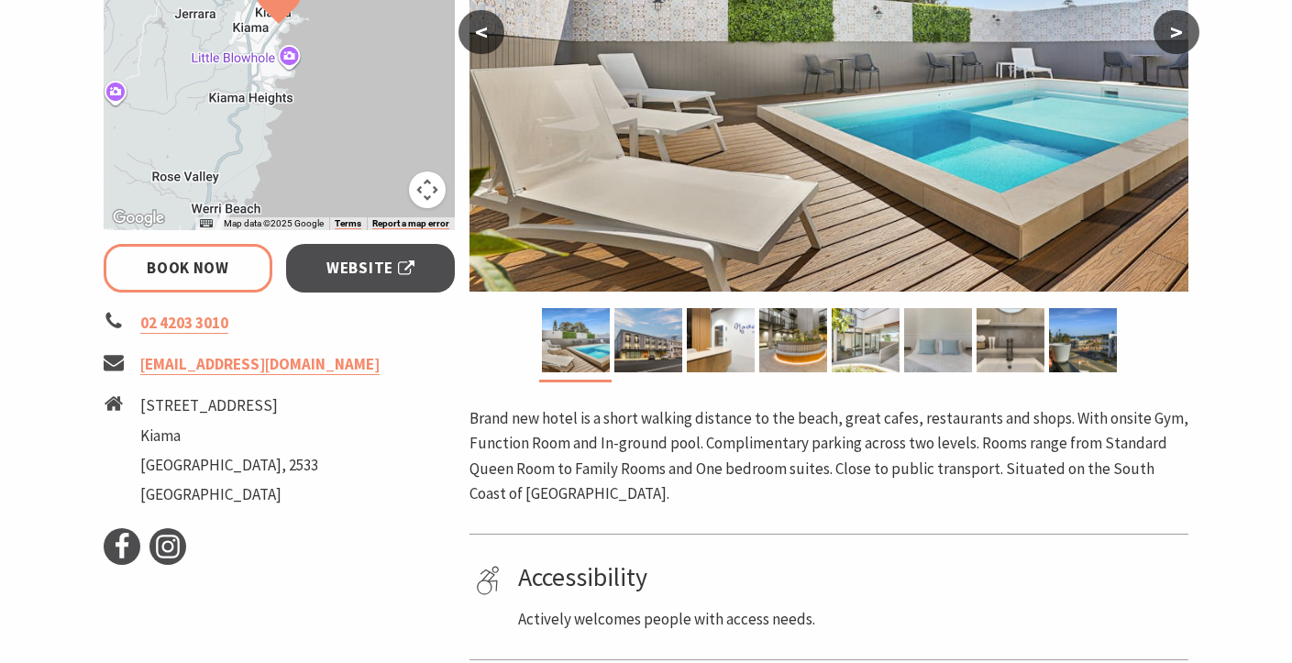
scroll to position [524, 0]
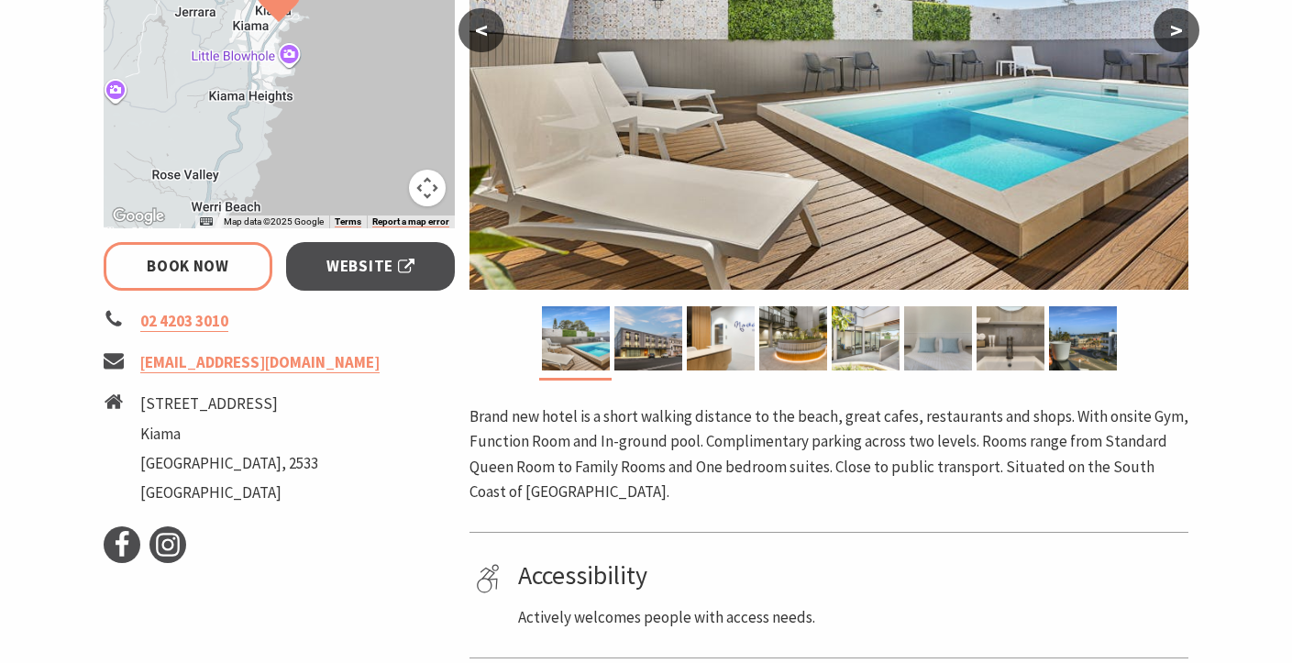
click at [1177, 30] on button ">" at bounding box center [1176, 30] width 46 height 44
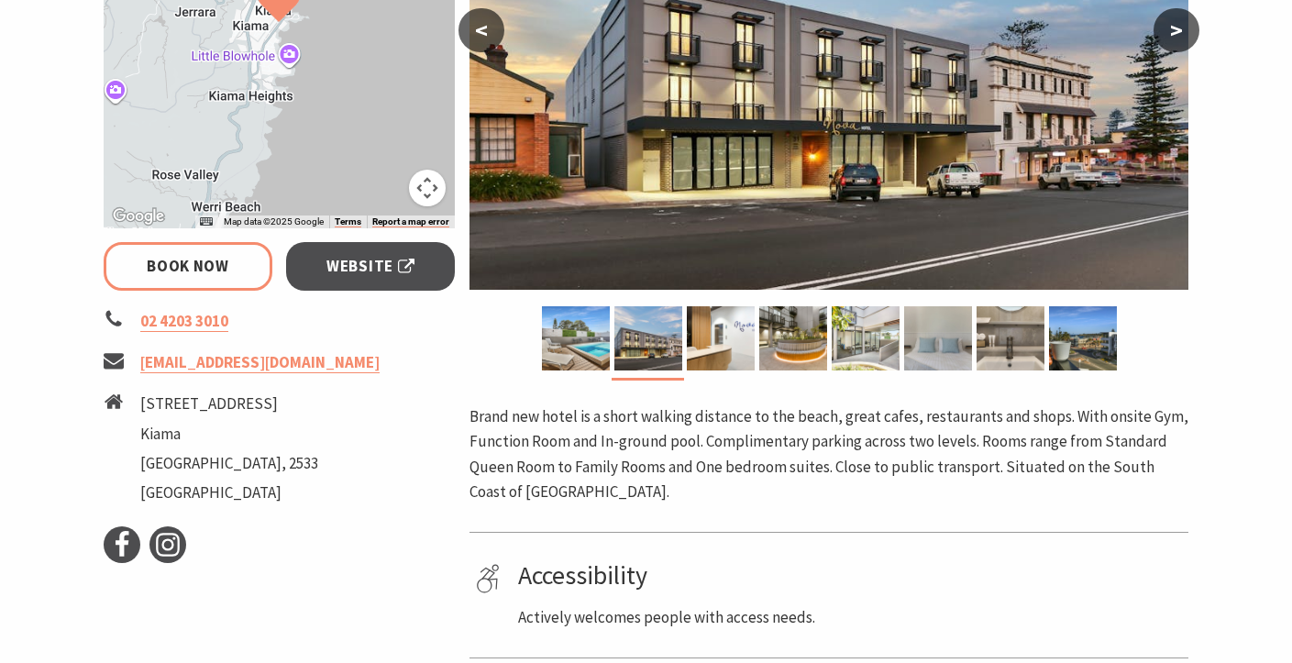
click at [1177, 30] on button ">" at bounding box center [1176, 30] width 46 height 44
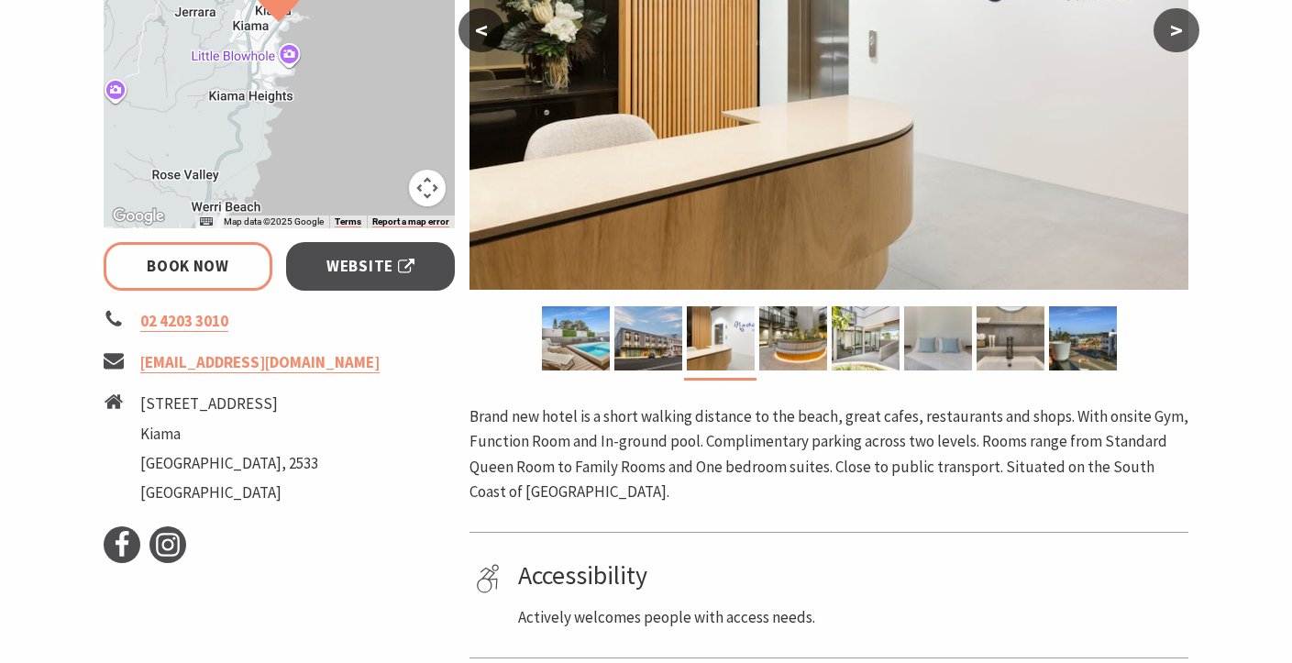
click at [1177, 30] on button ">" at bounding box center [1176, 30] width 46 height 44
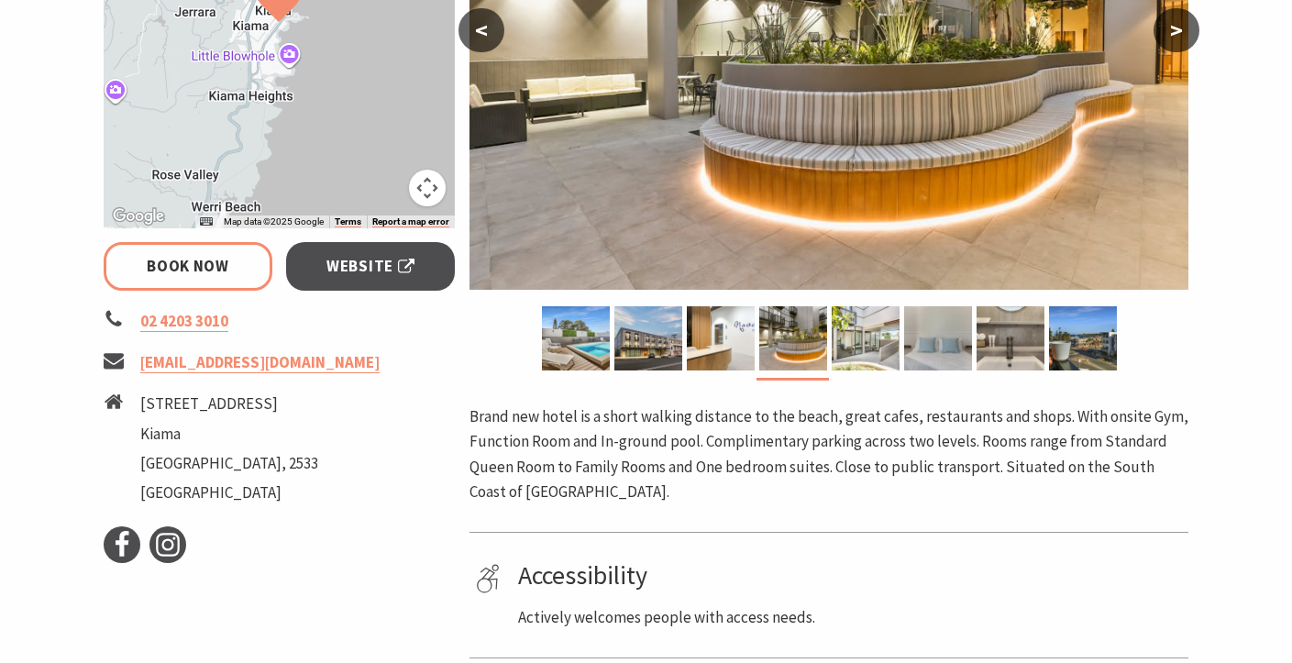
click at [1177, 30] on button ">" at bounding box center [1176, 30] width 46 height 44
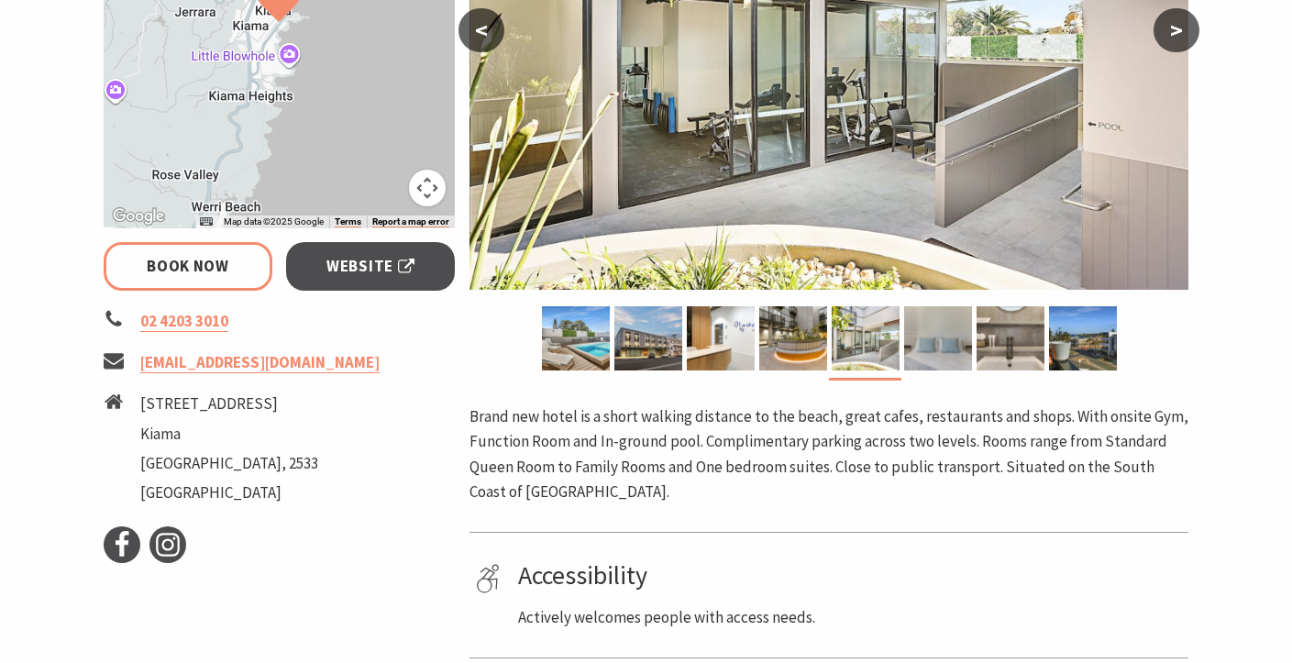
click at [1177, 30] on button ">" at bounding box center [1176, 30] width 46 height 44
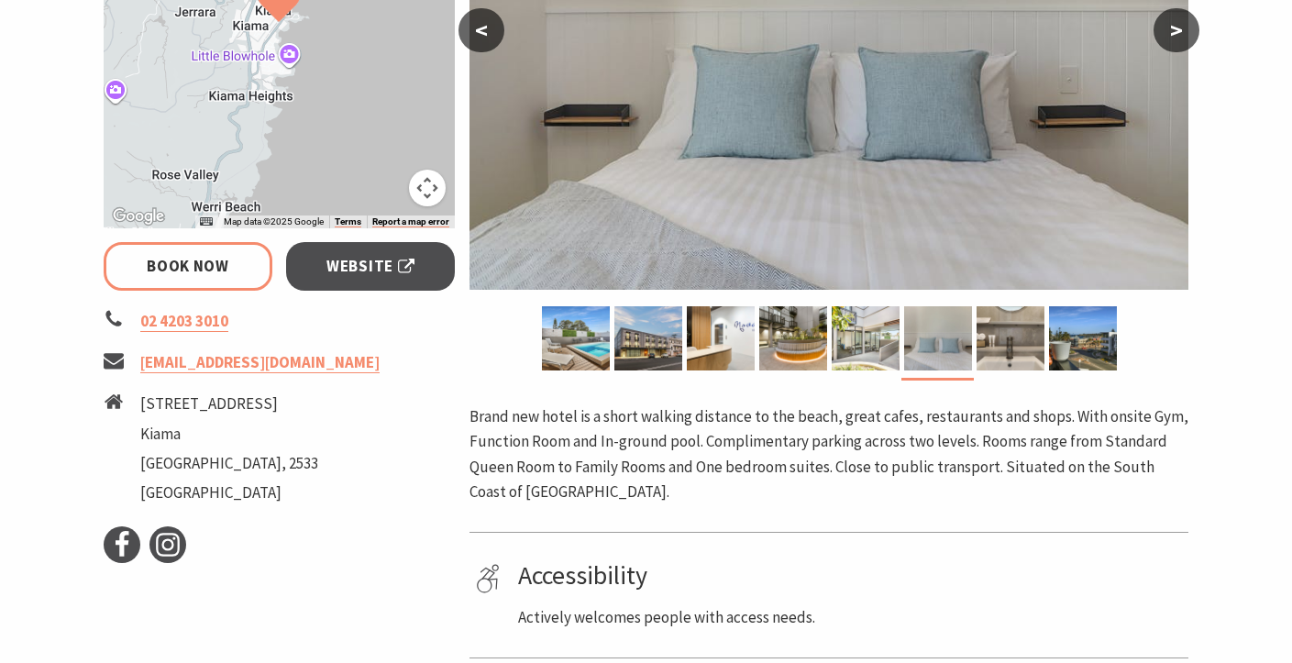
click at [1177, 30] on button ">" at bounding box center [1176, 30] width 46 height 44
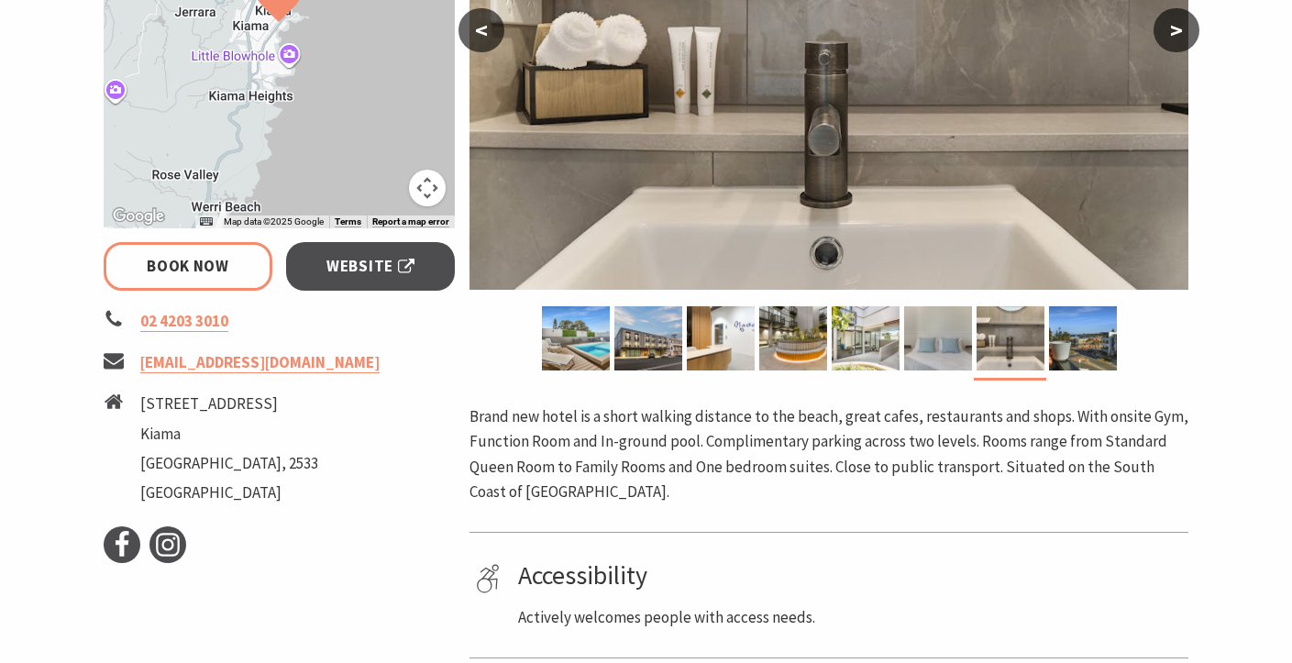
click at [1177, 30] on button ">" at bounding box center [1176, 30] width 46 height 44
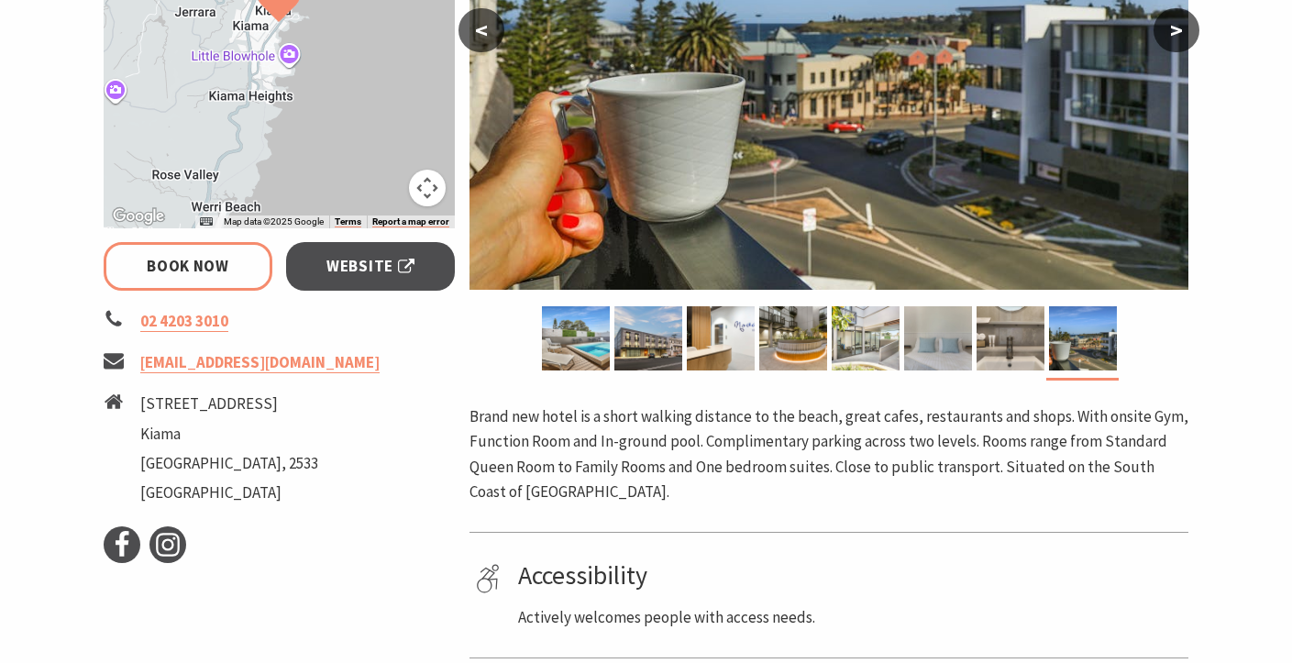
click at [1177, 30] on button ">" at bounding box center [1176, 30] width 46 height 44
click at [1180, 30] on button ">" at bounding box center [1176, 30] width 46 height 44
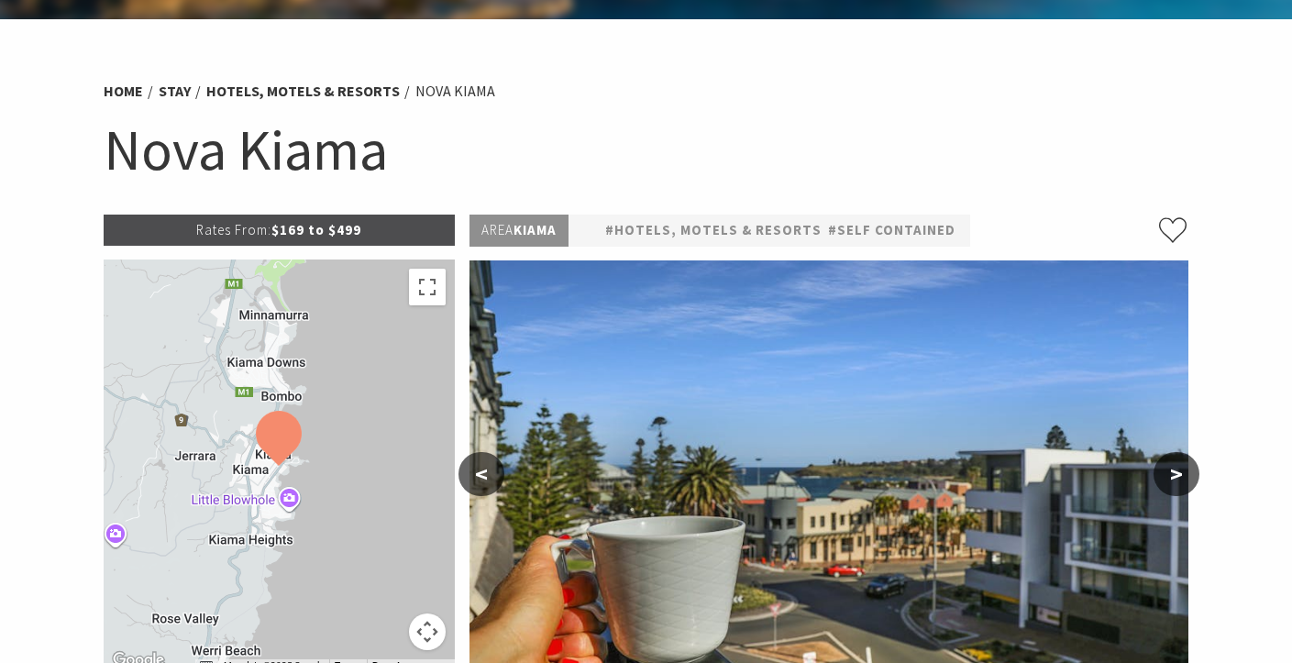
scroll to position [67, 0]
